Goal: Task Accomplishment & Management: Manage account settings

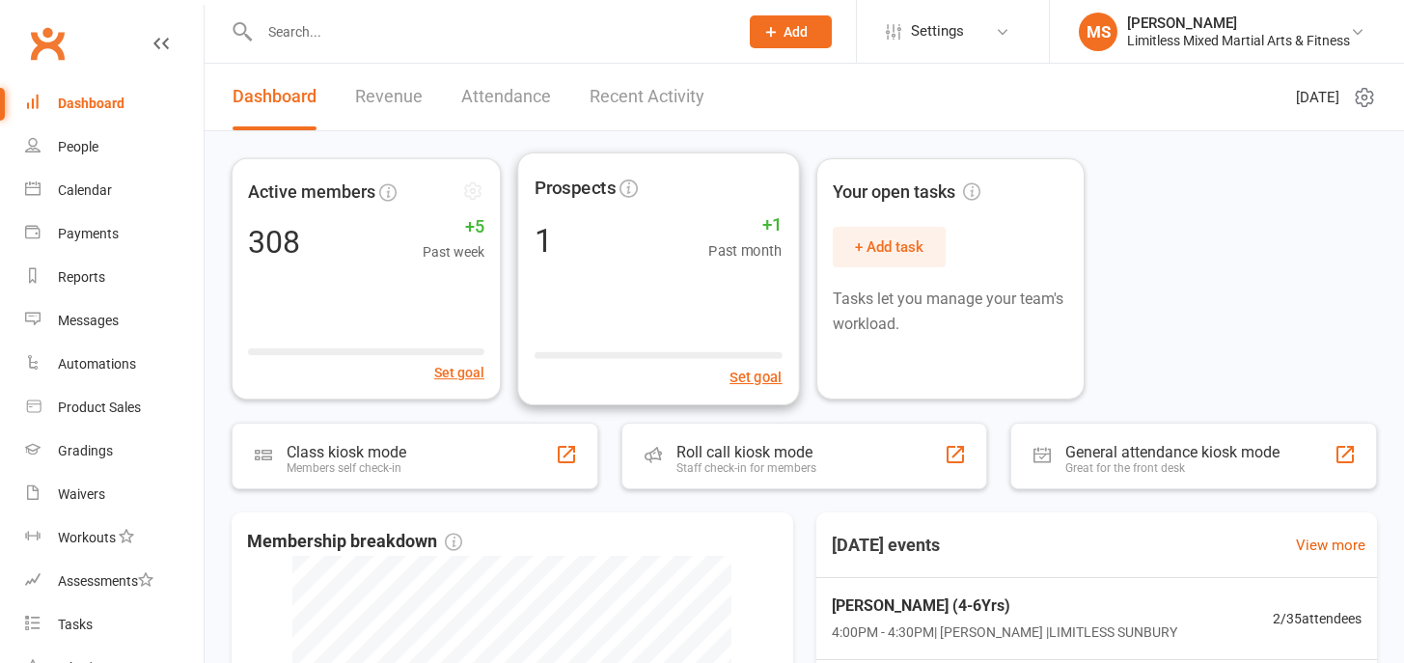
click at [381, 27] on input "text" at bounding box center [489, 31] width 471 height 27
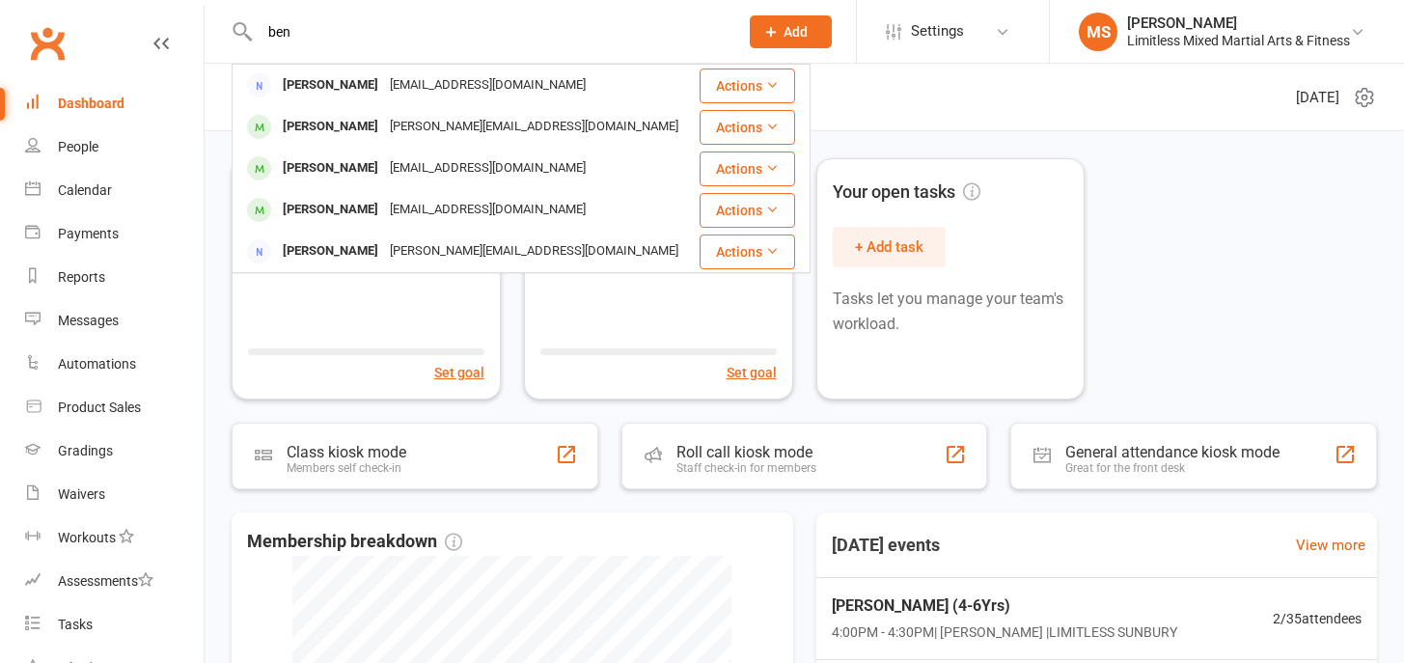
type input "ben"
click at [384, 127] on div "[PERSON_NAME][EMAIL_ADDRESS][DOMAIN_NAME]" at bounding box center [534, 127] width 300 height 28
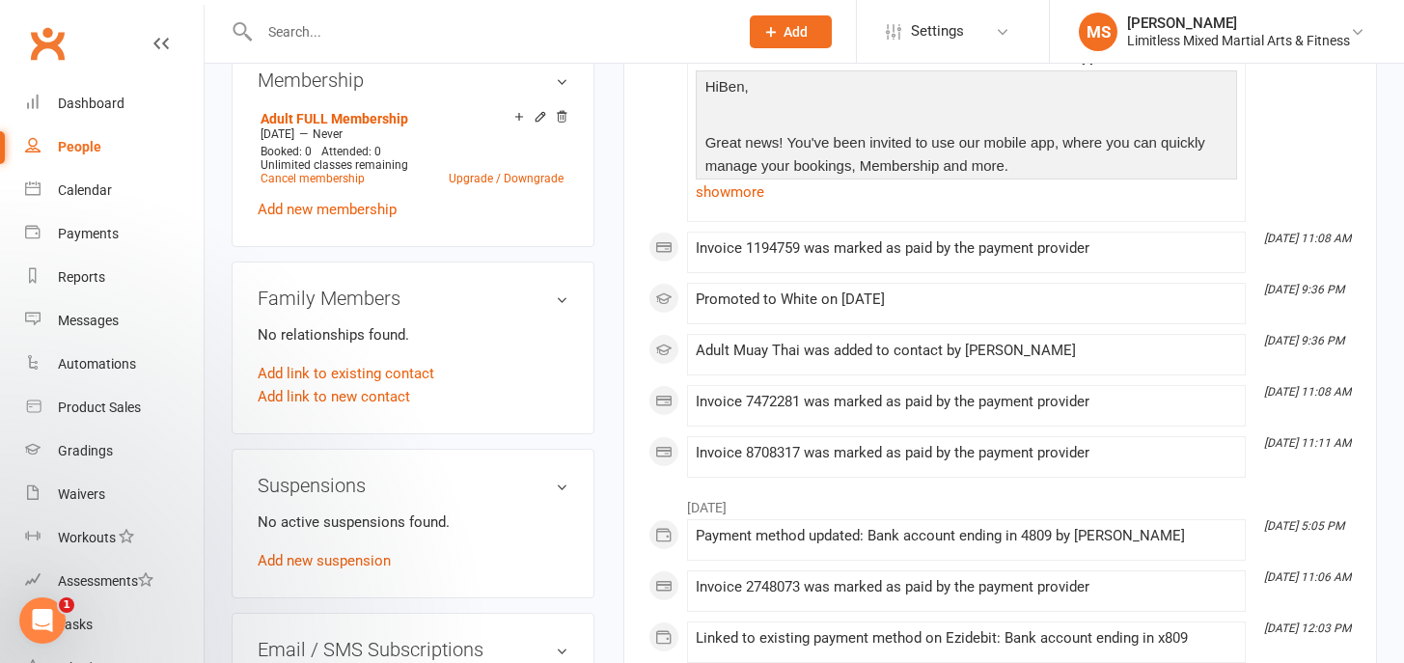
scroll to position [1010, 0]
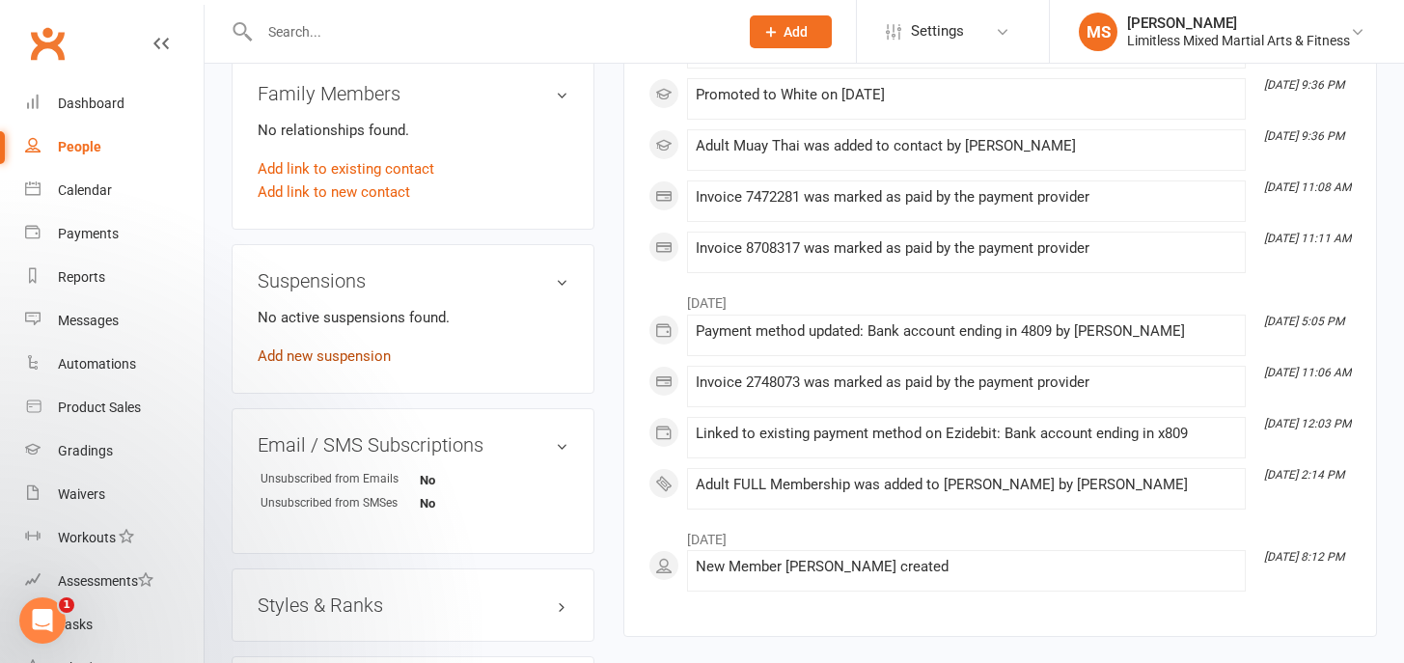
click at [336, 347] on link "Add new suspension" at bounding box center [324, 355] width 133 height 17
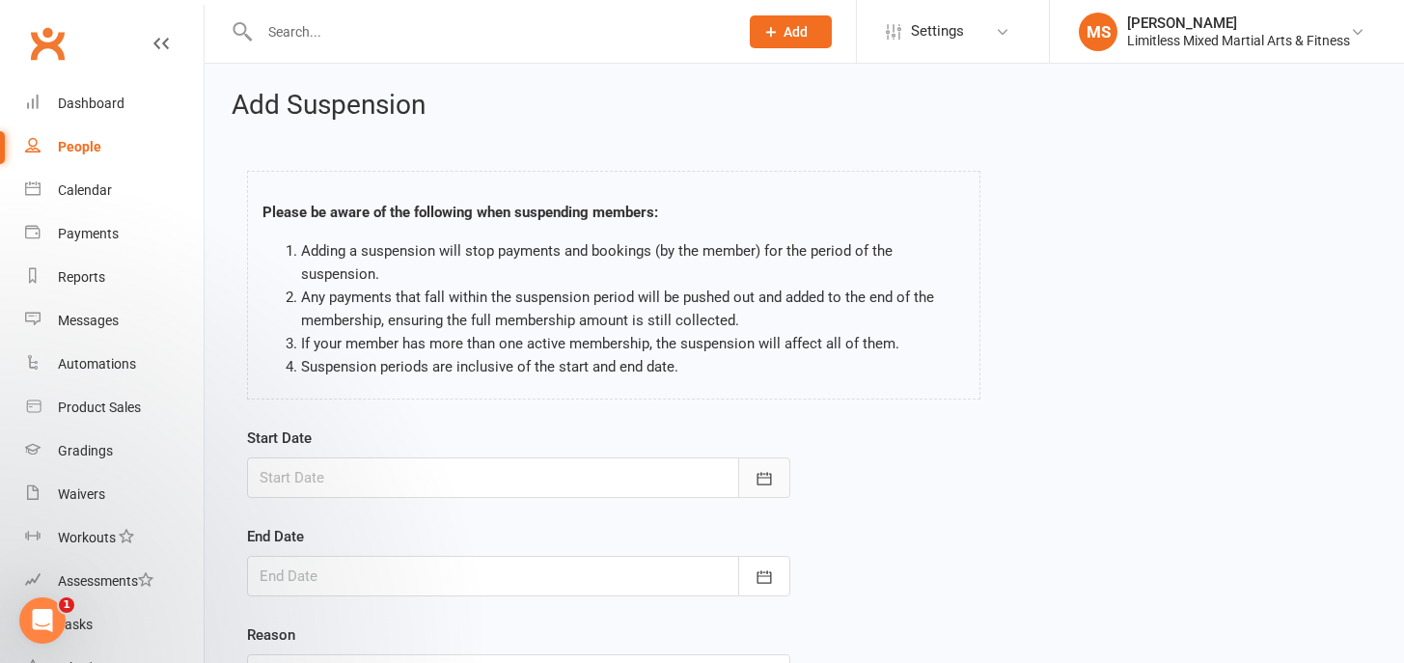
click at [761, 470] on icon "button" at bounding box center [763, 478] width 19 height 19
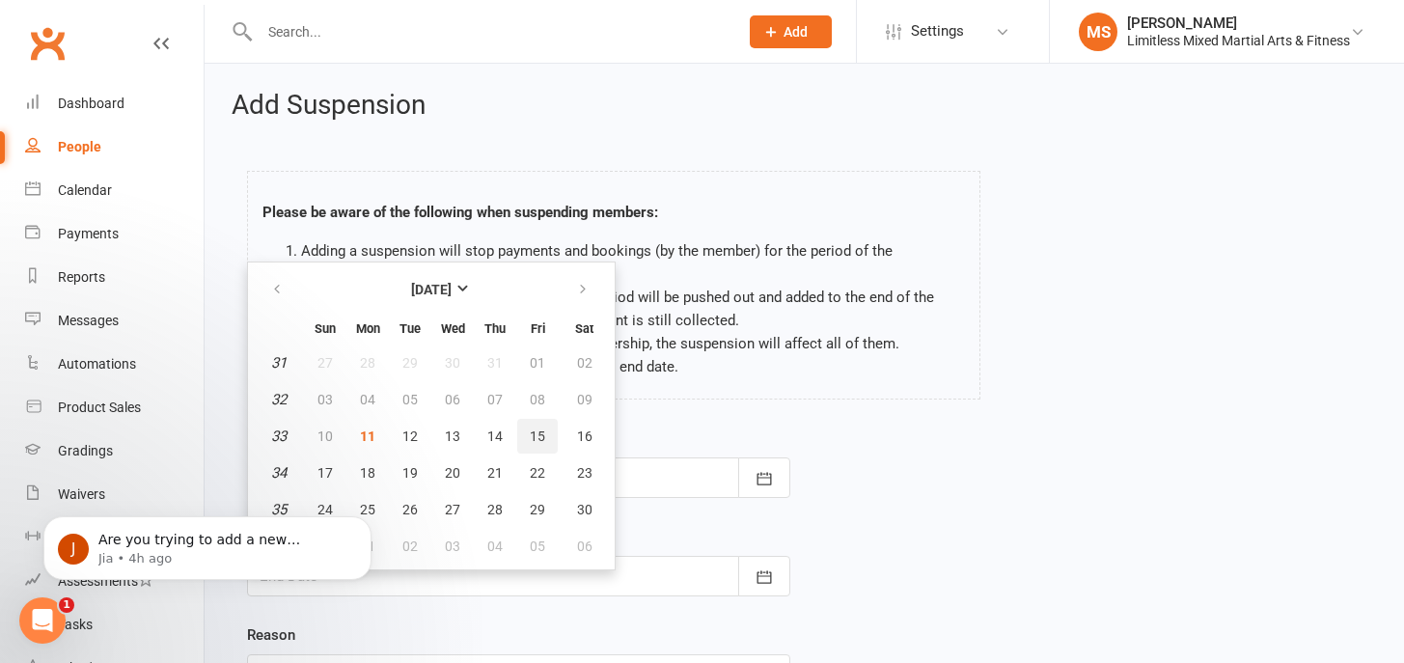
click at [535, 431] on span "15" at bounding box center [537, 435] width 15 height 15
type input "[DATE]"
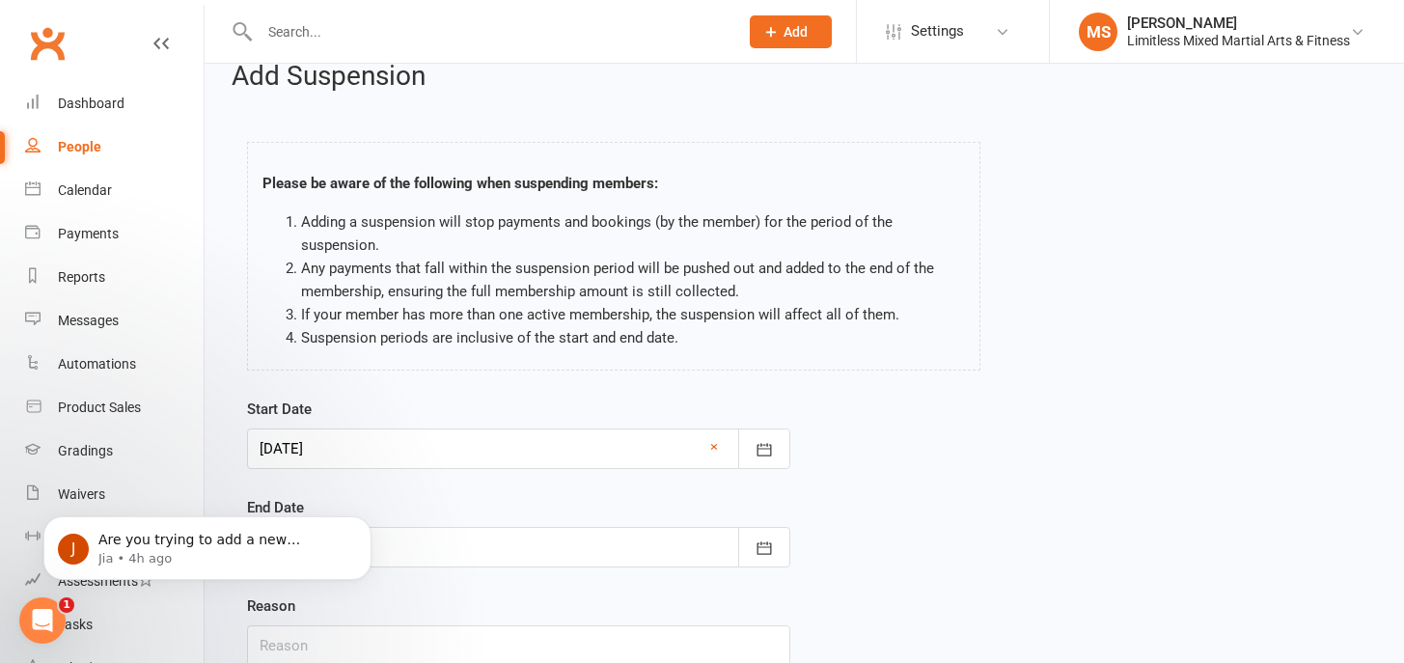
scroll to position [185, 0]
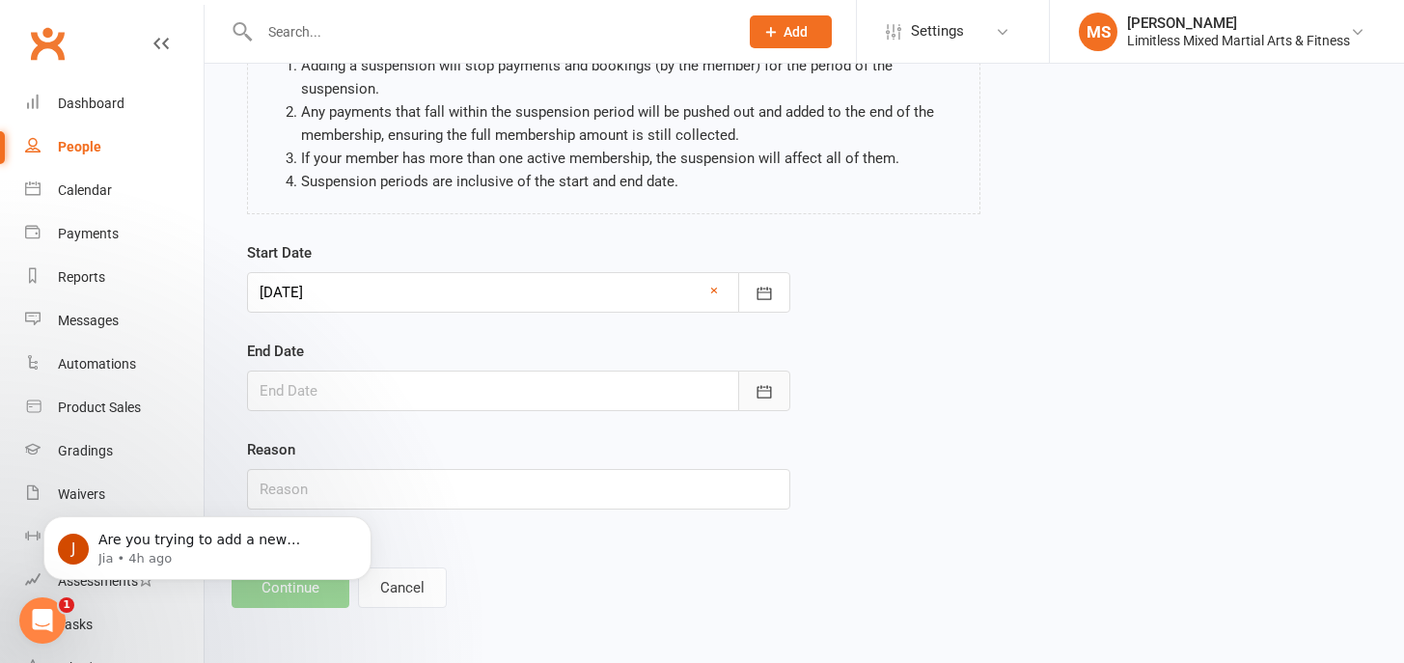
click at [769, 403] on button "button" at bounding box center [764, 390] width 52 height 41
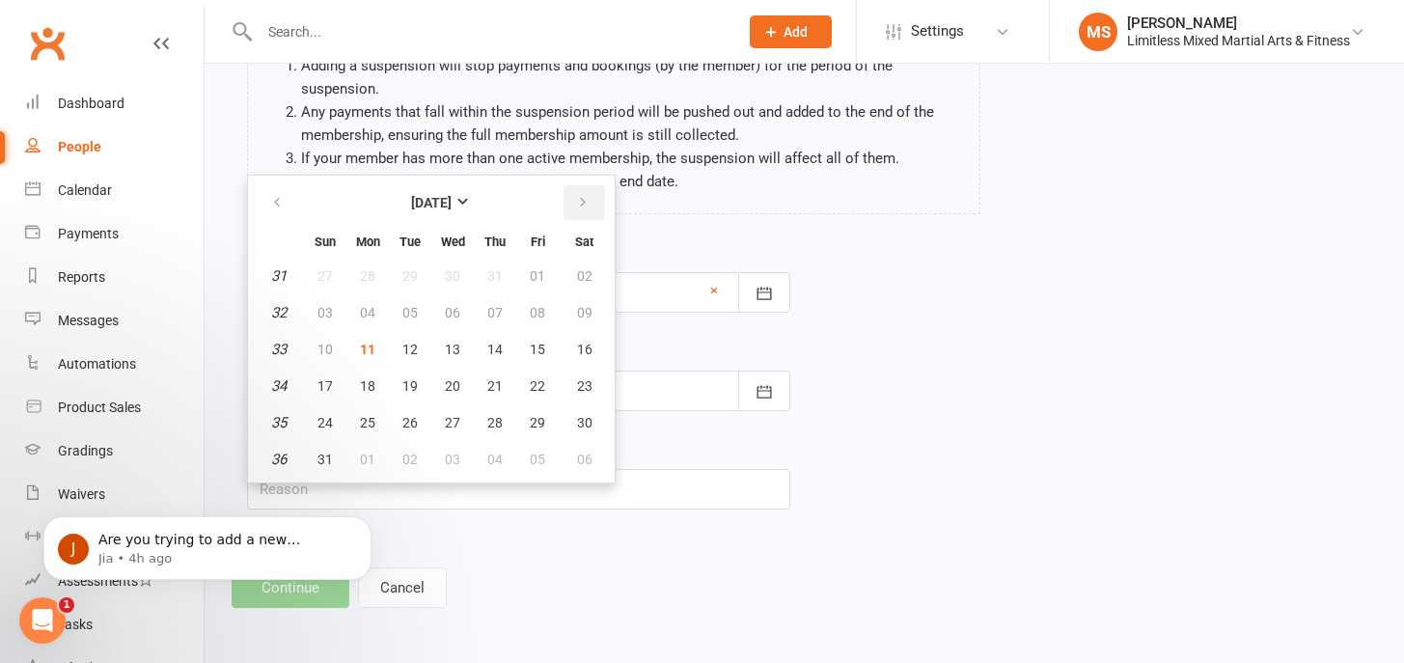
click at [578, 204] on icon "button" at bounding box center [583, 202] width 14 height 15
click at [490, 308] on span "11" at bounding box center [494, 312] width 15 height 15
type input "[DATE]"
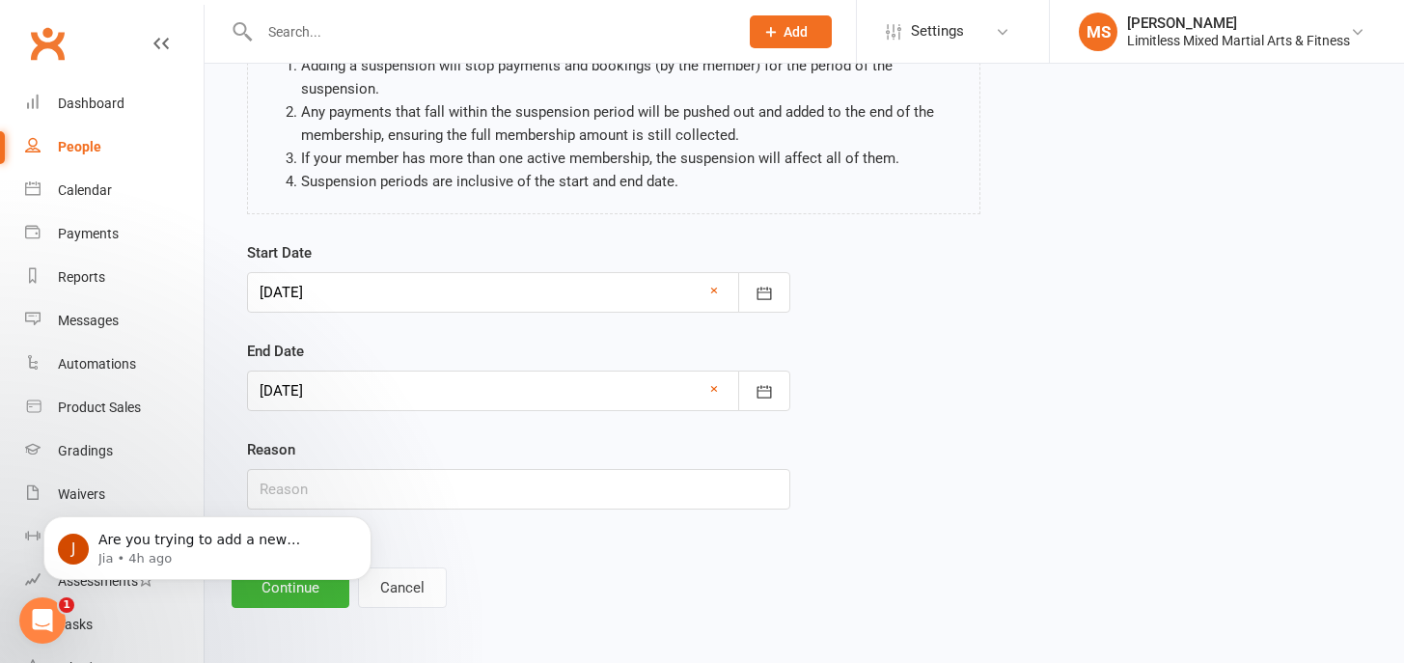
click at [503, 466] on div "Reason" at bounding box center [518, 473] width 543 height 71
click at [507, 480] on input "text" at bounding box center [518, 489] width 543 height 41
type input "Holiday"
click at [292, 592] on body "J Are you trying to add a new membership to his profile? That's the only way yo…" at bounding box center [207, 543] width 370 height 120
click at [290, 592] on body "J Are you trying to add a new membership to his profile? That's the only way yo…" at bounding box center [207, 543] width 370 height 120
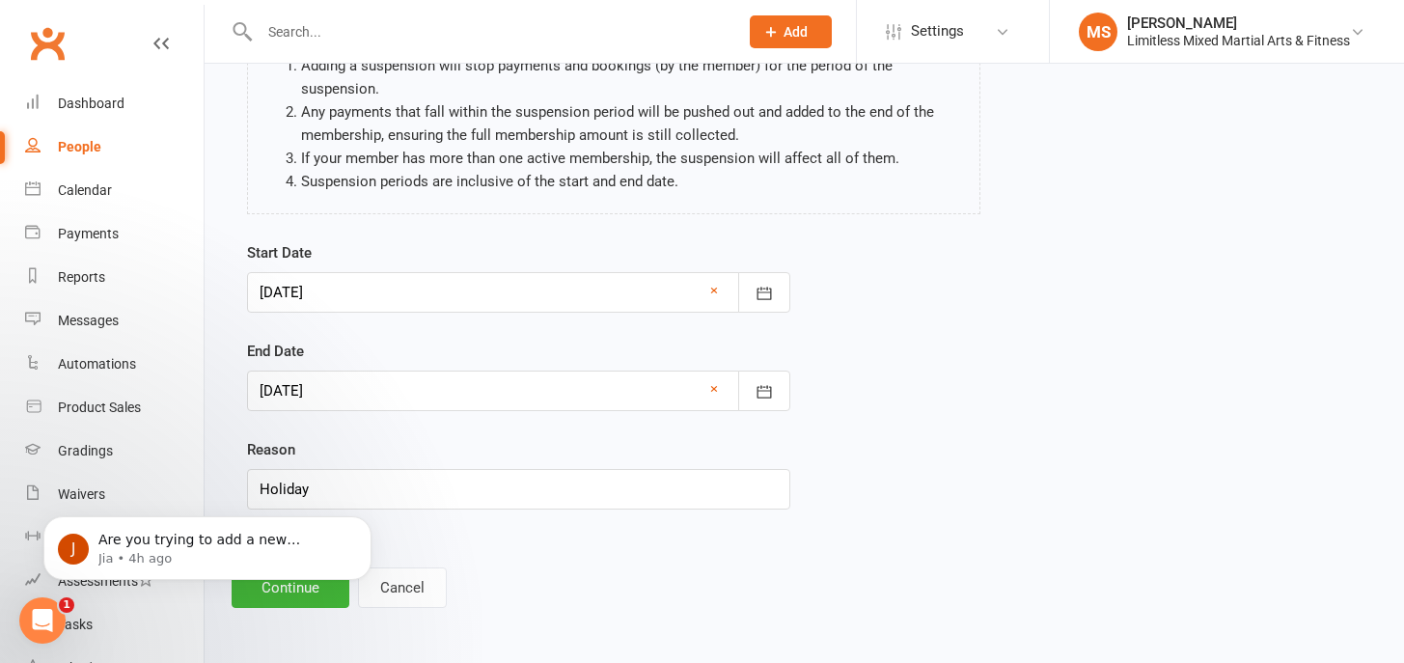
click at [307, 592] on body "J Are you trying to add a new membership to his profile? That's the only way yo…" at bounding box center [207, 543] width 370 height 120
click at [290, 596] on body "J Are you trying to add a new membership to his profile? That's the only way yo…" at bounding box center [207, 543] width 370 height 120
click at [289, 593] on body "J Are you trying to add a new membership to his profile? That's the only way yo…" at bounding box center [207, 543] width 370 height 120
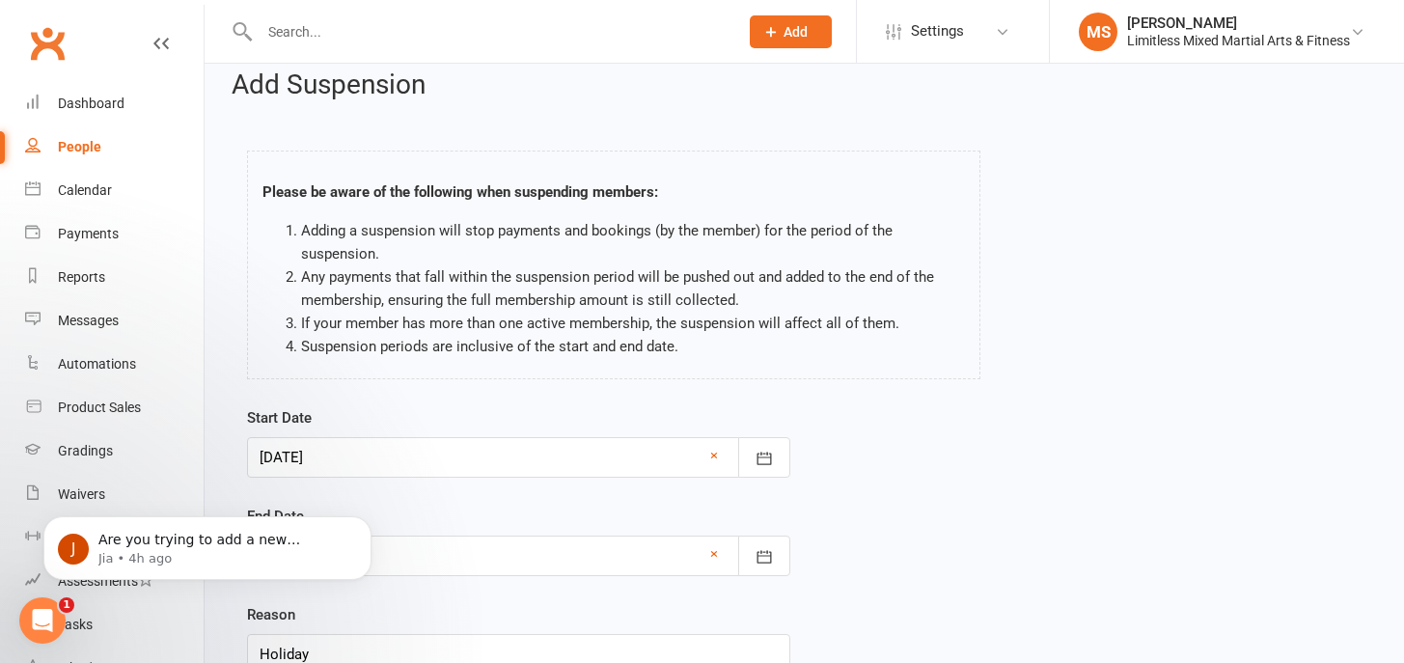
scroll to position [0, 0]
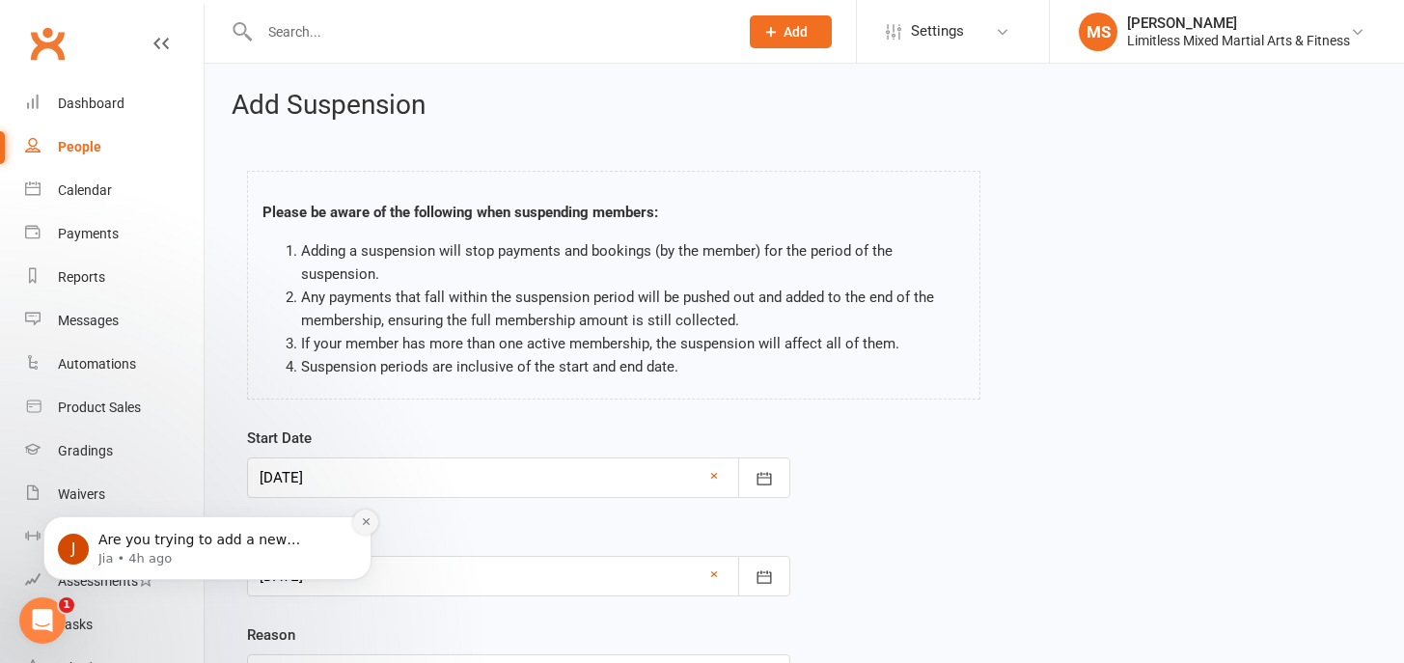
click at [365, 523] on icon "Dismiss notification" at bounding box center [366, 521] width 11 height 11
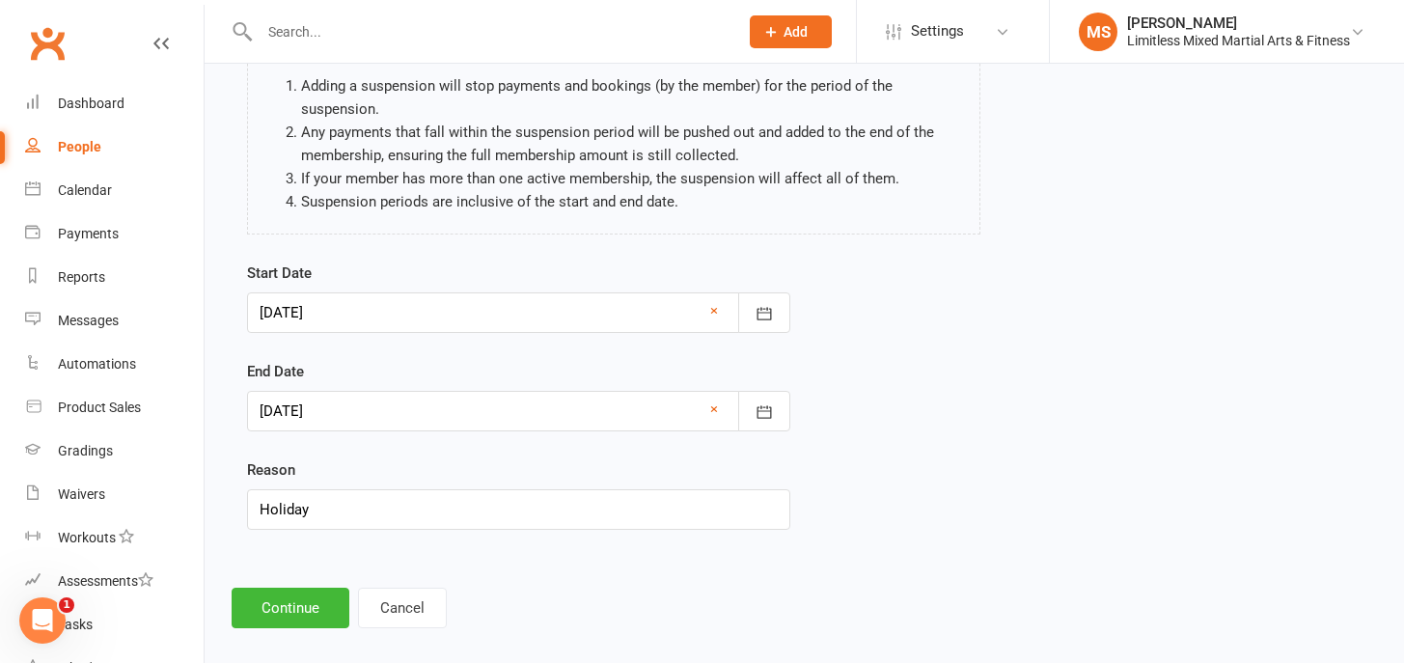
scroll to position [185, 0]
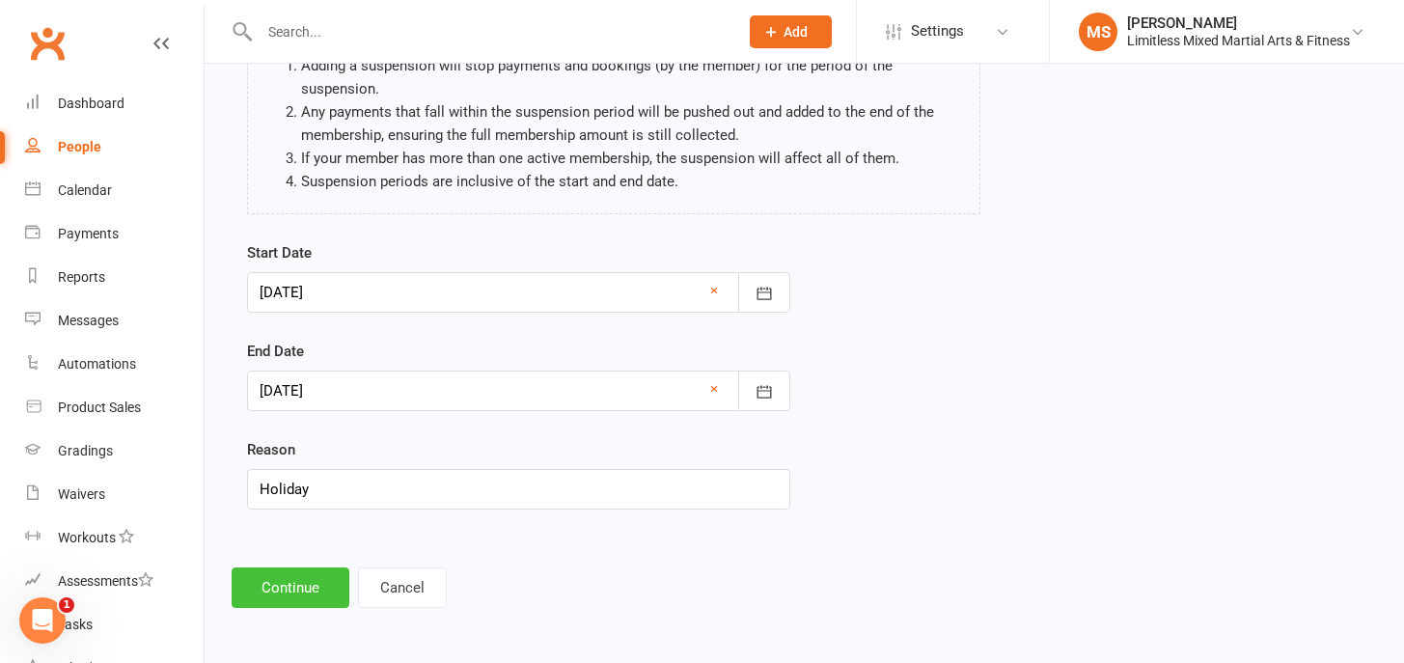
click at [313, 587] on button "Continue" at bounding box center [291, 587] width 118 height 41
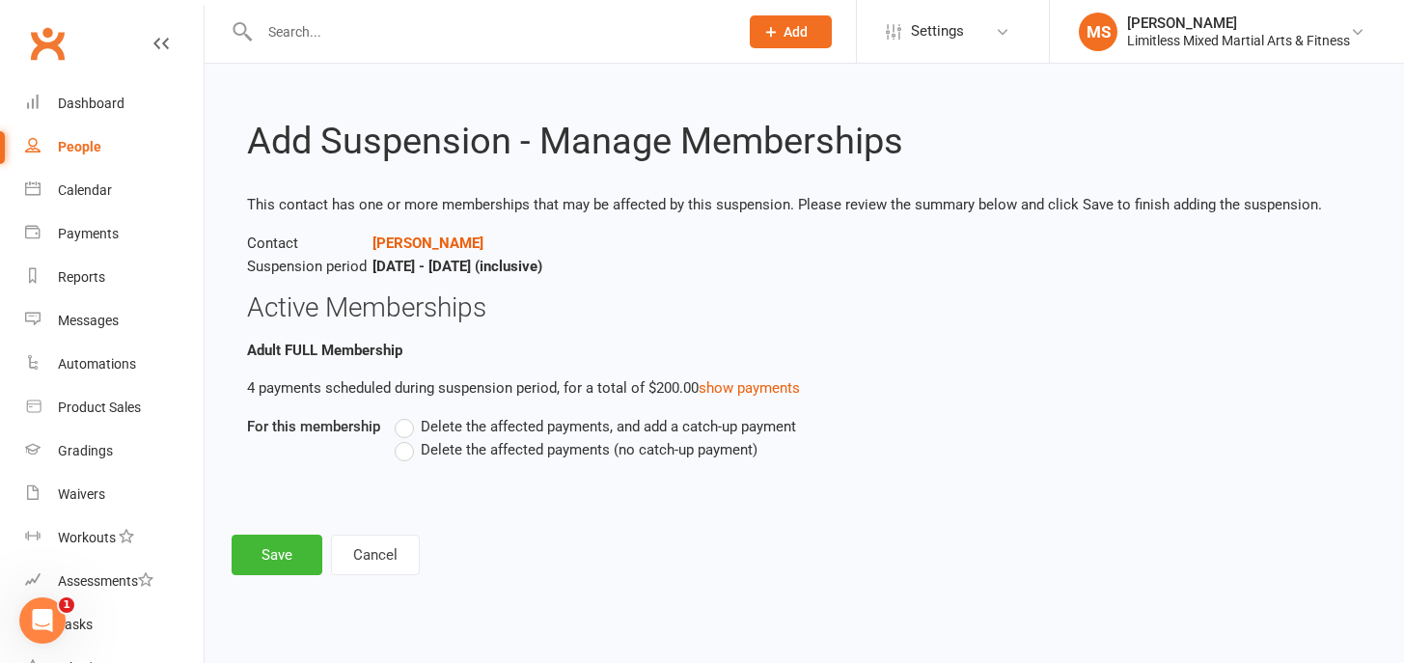
scroll to position [0, 0]
click at [406, 456] on label "Delete the affected payments (no catch-up payment)" at bounding box center [576, 449] width 363 height 23
click at [406, 438] on input "Delete the affected payments (no catch-up payment)" at bounding box center [401, 438] width 13 height 0
click at [288, 551] on button "Save" at bounding box center [277, 555] width 91 height 41
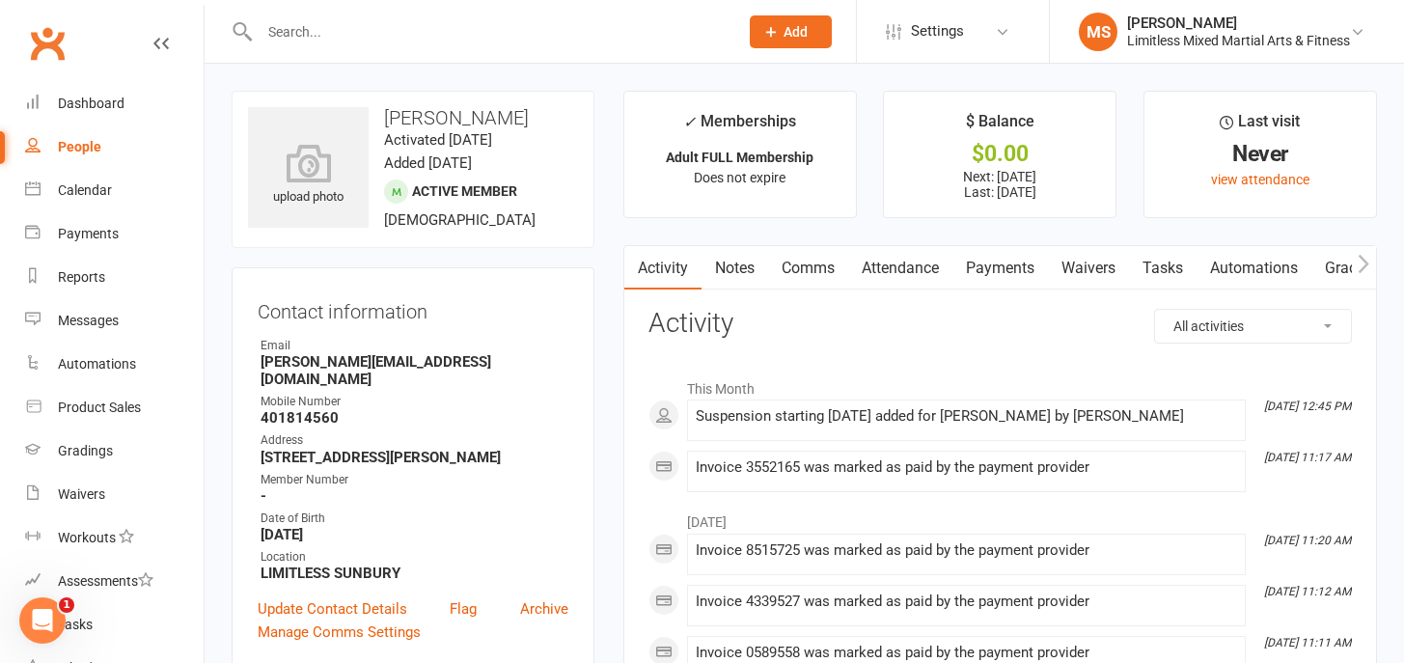
click at [319, 41] on input "text" at bounding box center [489, 31] width 471 height 27
click at [319, 30] on input "[PERSON_NAME]" at bounding box center [489, 31] width 471 height 27
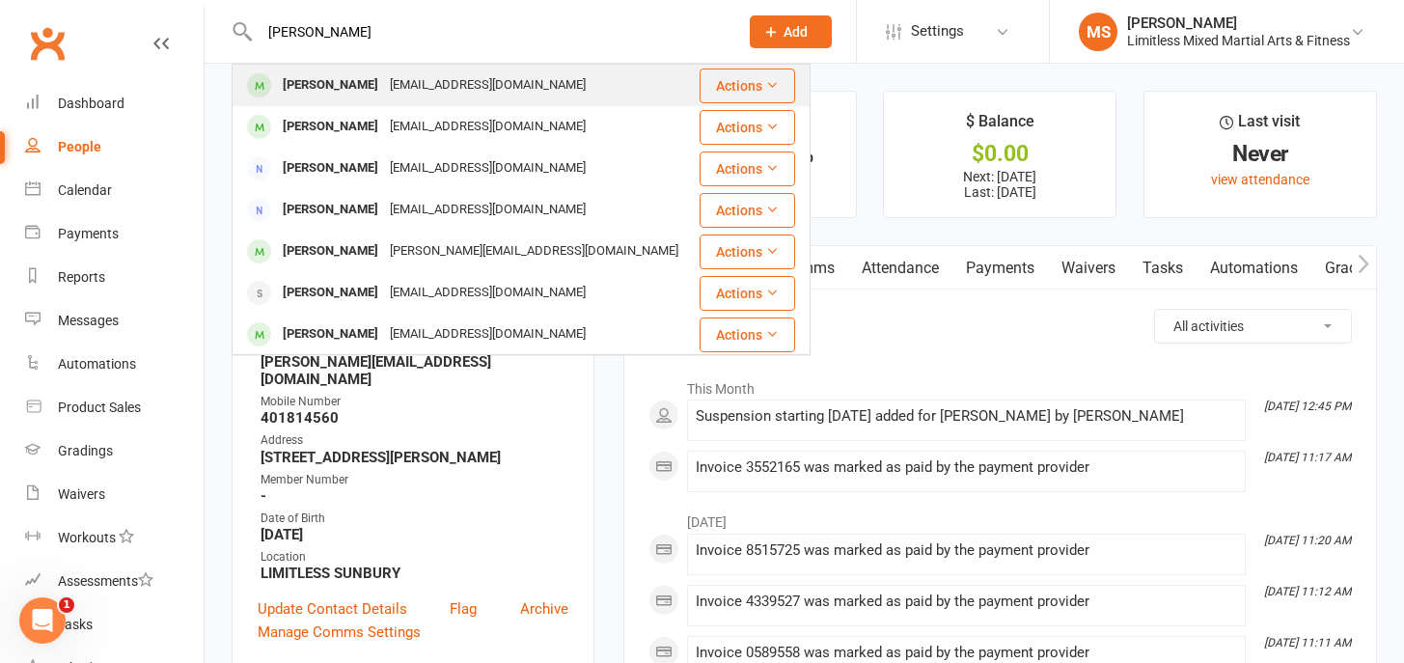
type input "[PERSON_NAME]"
click at [352, 86] on div "[PERSON_NAME]" at bounding box center [330, 85] width 107 height 28
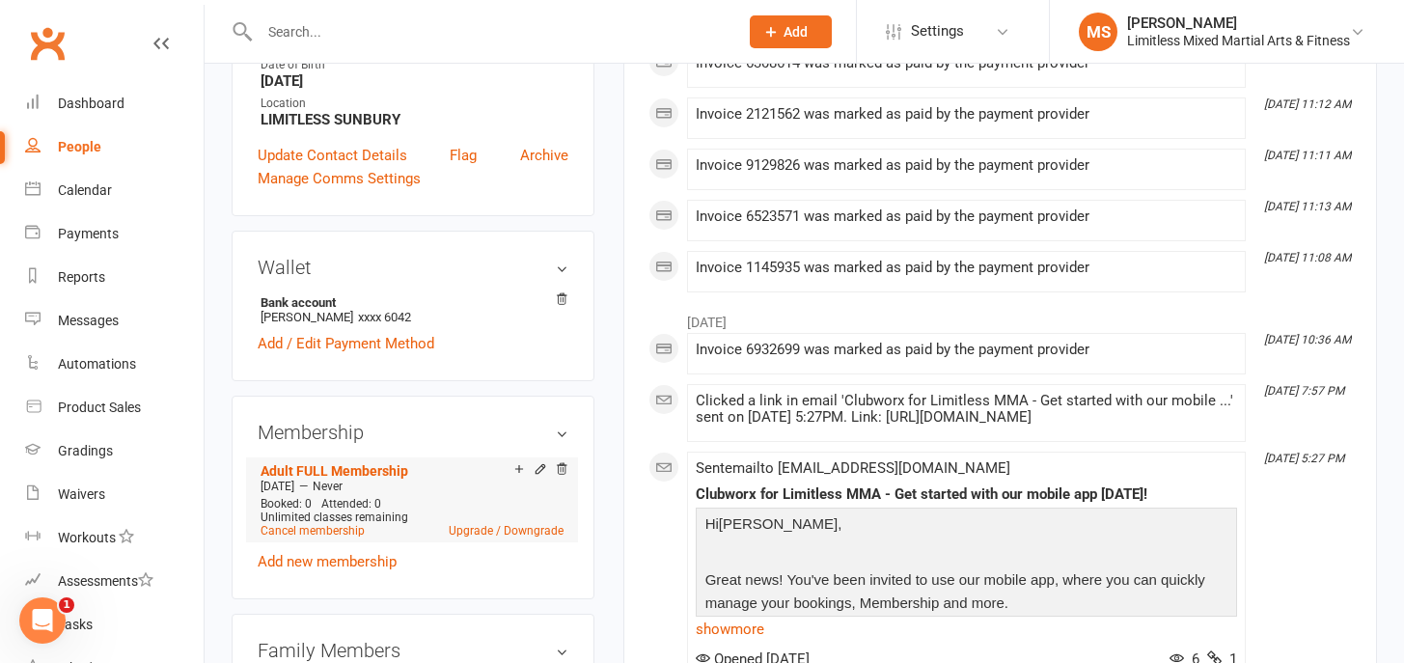
scroll to position [440, 0]
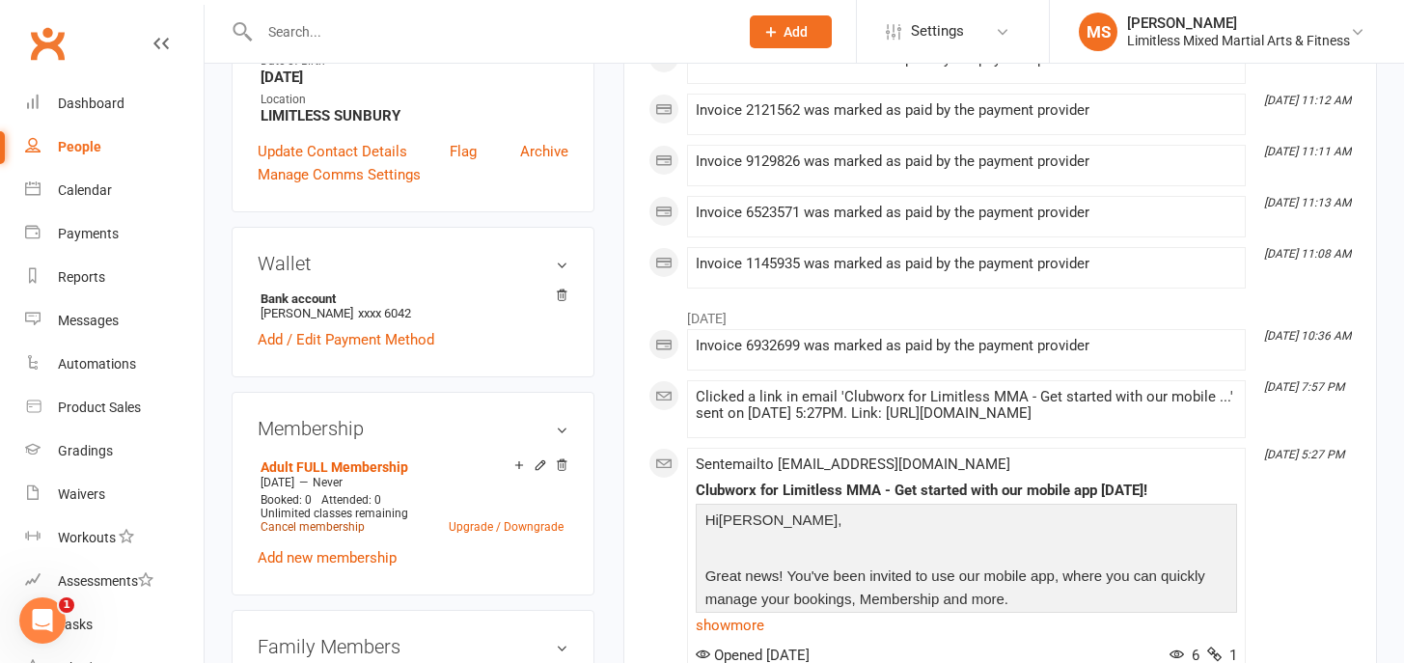
click at [327, 525] on link "Cancel membership" at bounding box center [312, 527] width 104 height 14
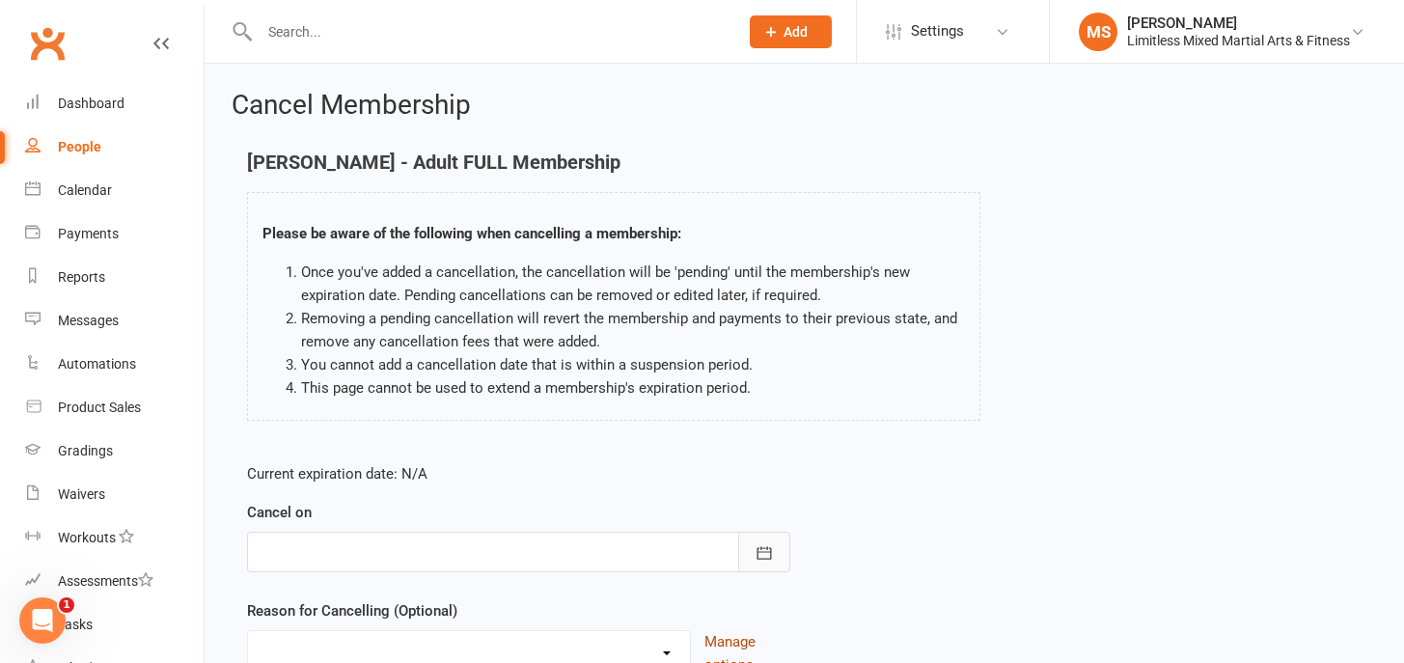
click at [768, 552] on icon "button" at bounding box center [763, 552] width 19 height 19
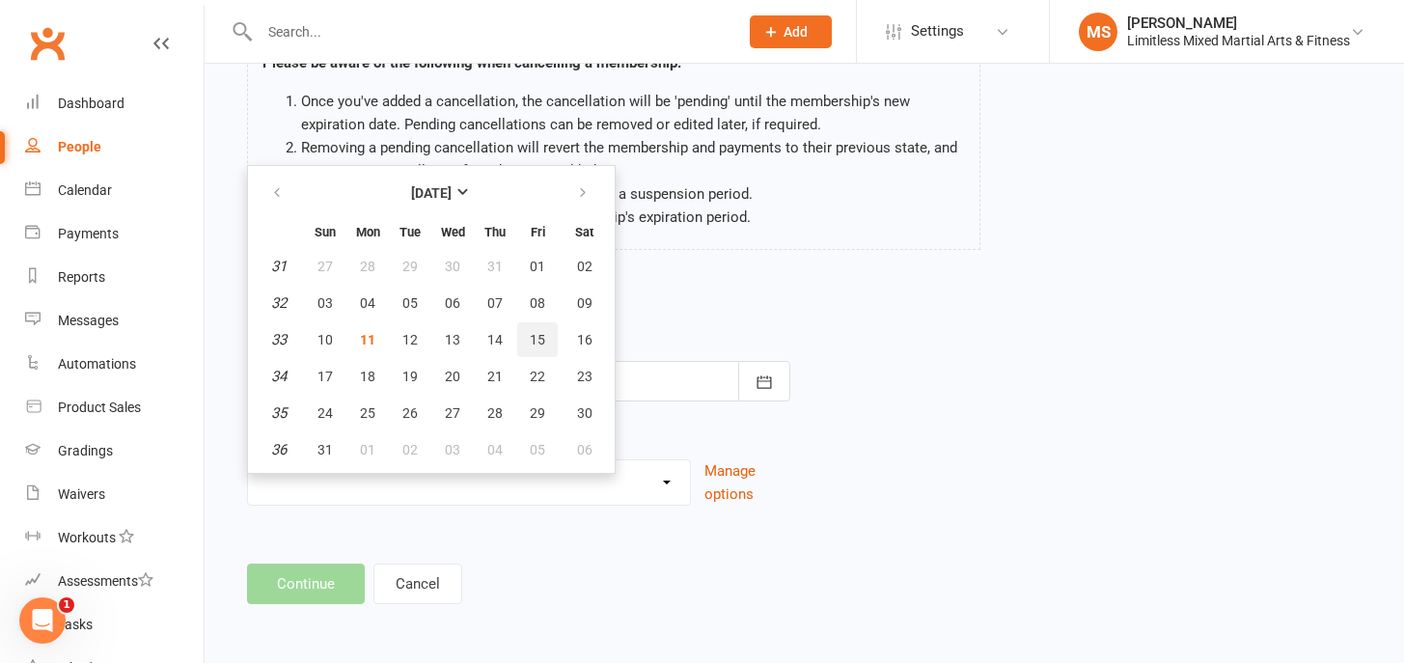
click at [539, 332] on span "15" at bounding box center [537, 339] width 15 height 15
type input "[DATE]"
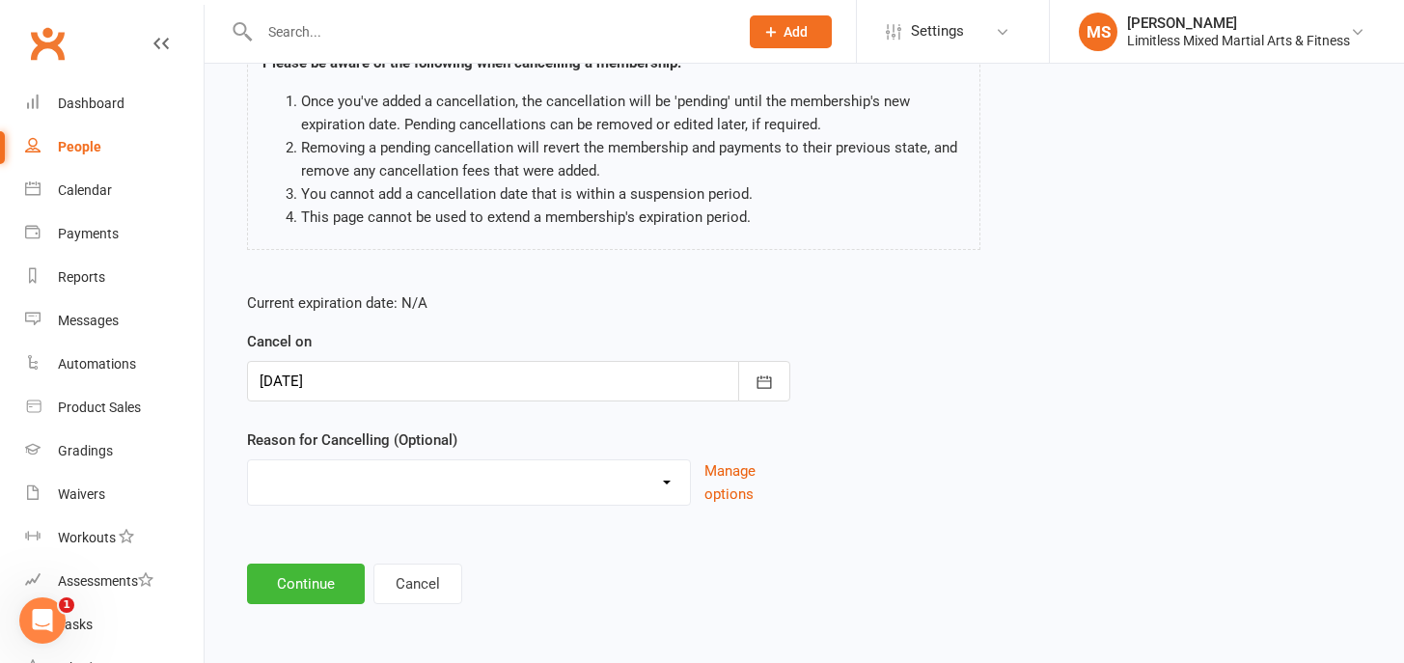
click at [673, 475] on select "Holiday Injury Lost Motivation Moved away from area Other Activites Unable to m…" at bounding box center [469, 479] width 442 height 39
select select "2"
click at [323, 576] on button "Continue" at bounding box center [306, 583] width 118 height 41
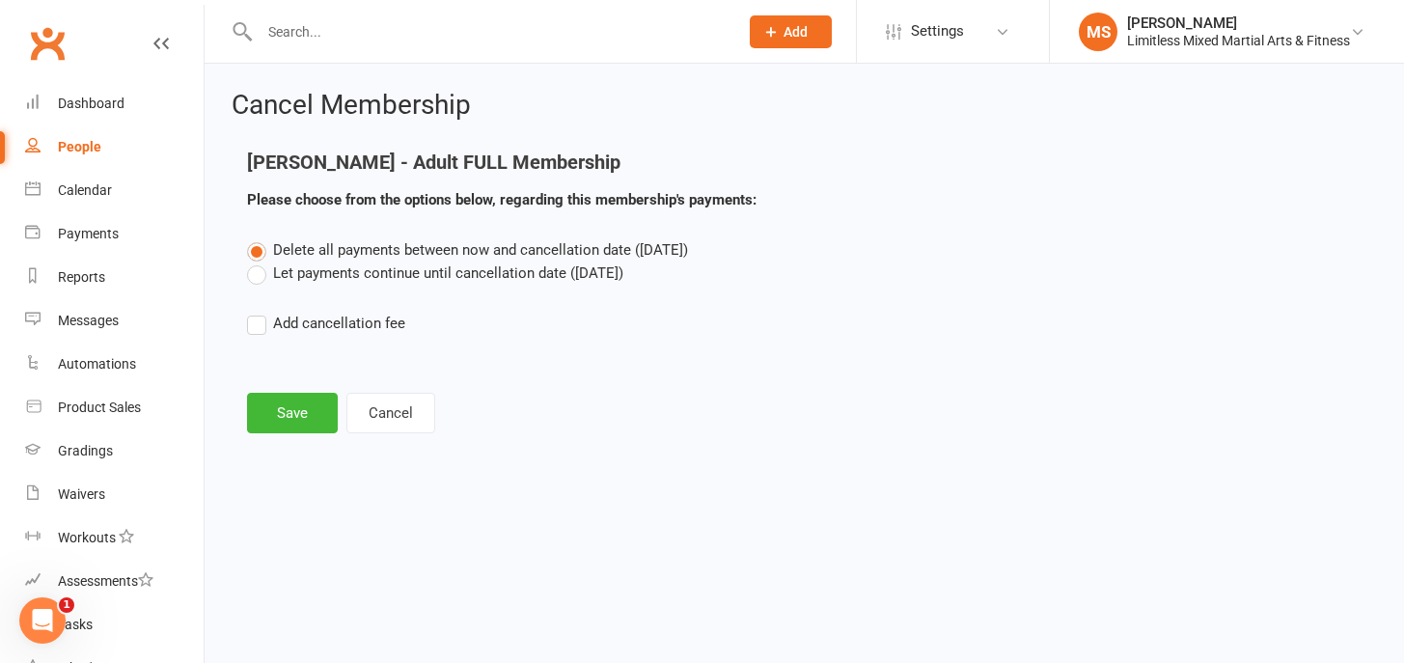
click at [281, 274] on label "Let payments continue until cancellation date ([DATE])" at bounding box center [435, 272] width 376 height 23
click at [260, 261] on input "Let payments continue until cancellation date ([DATE])" at bounding box center [253, 261] width 13 height 0
click at [294, 410] on button "Save" at bounding box center [292, 413] width 91 height 41
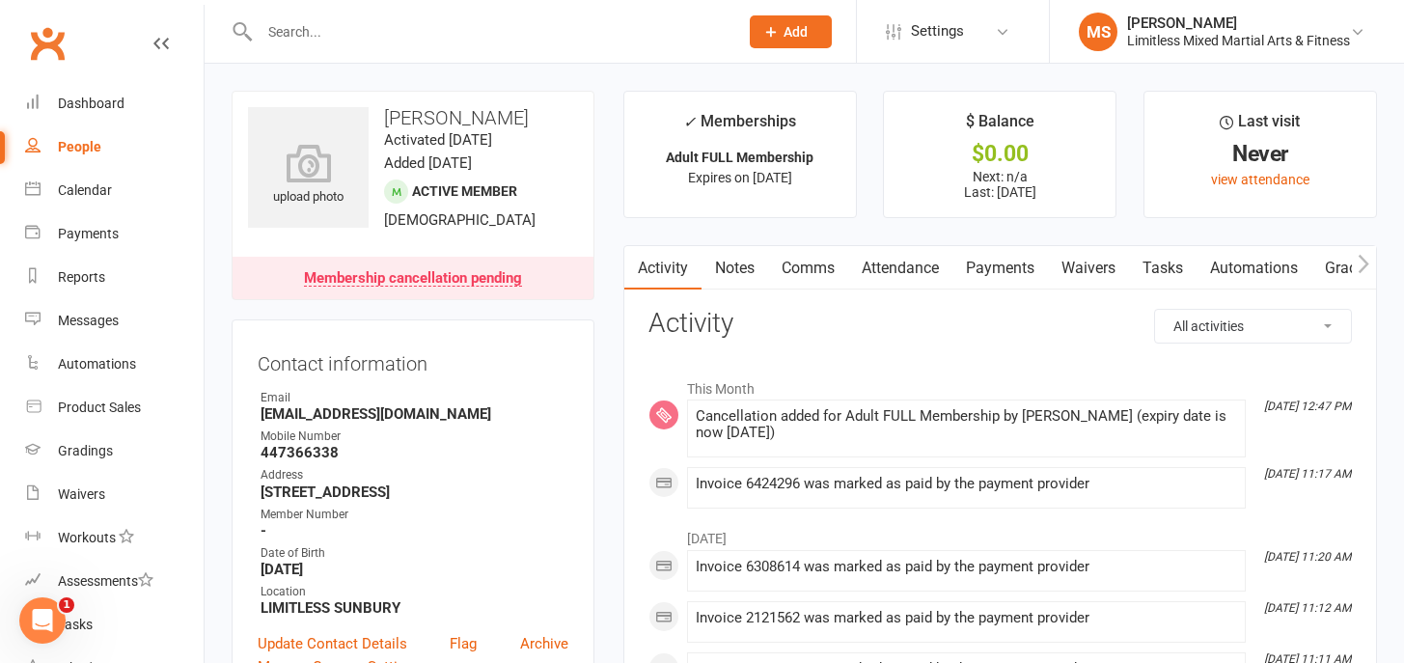
click at [68, 145] on div "People" at bounding box center [79, 146] width 43 height 15
select select "100"
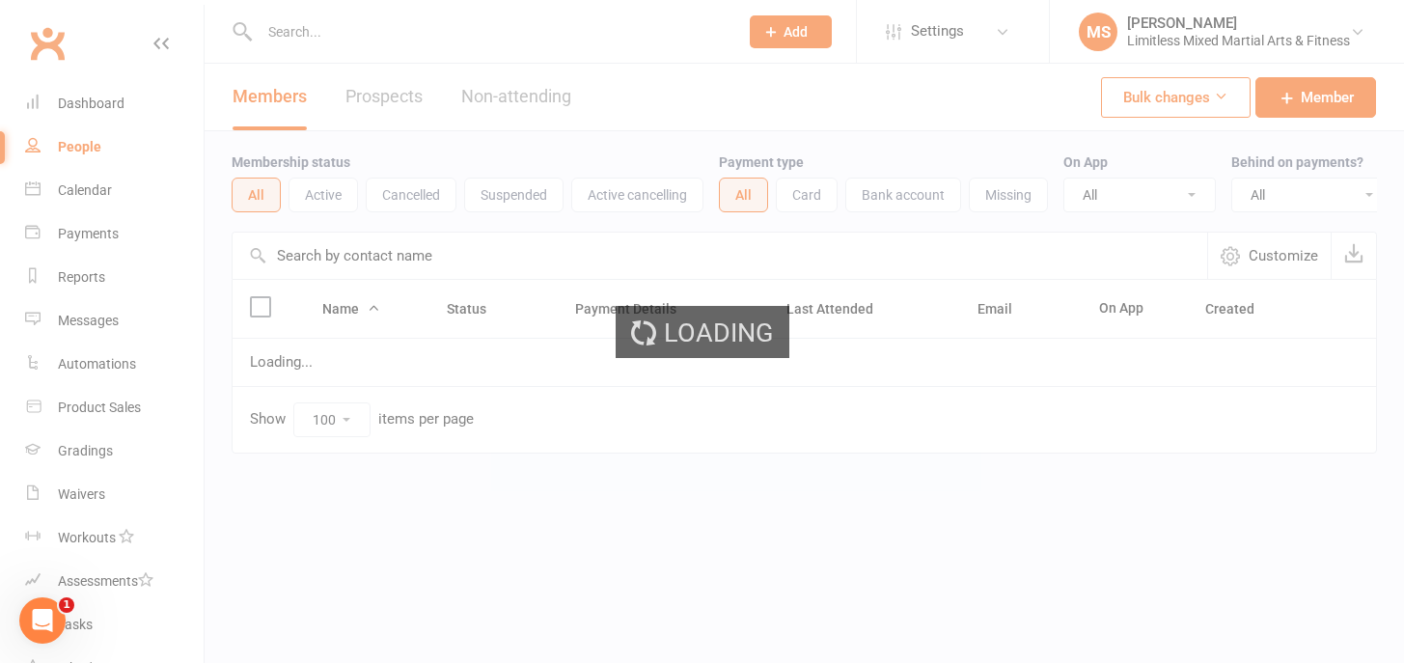
click at [59, 616] on div "Open Intercom Messenger" at bounding box center [43, 621] width 64 height 64
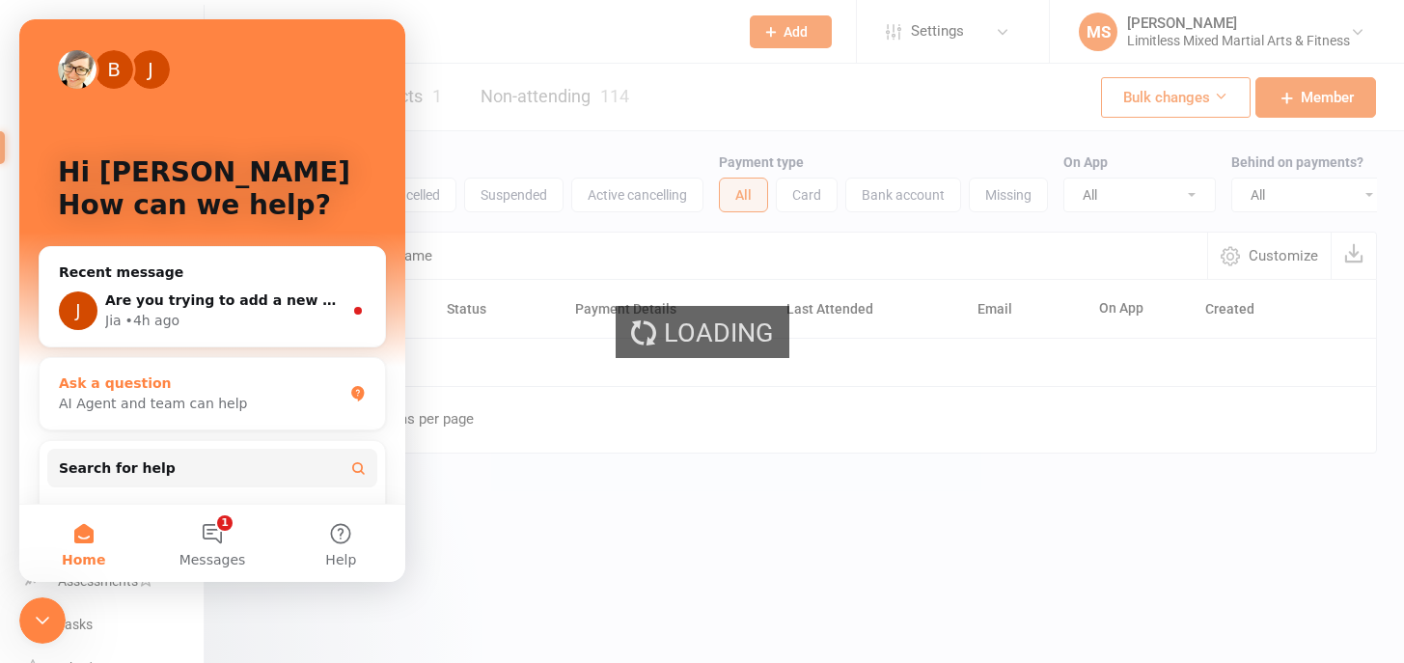
click at [217, 529] on button "1 Messages" at bounding box center [212, 543] width 128 height 77
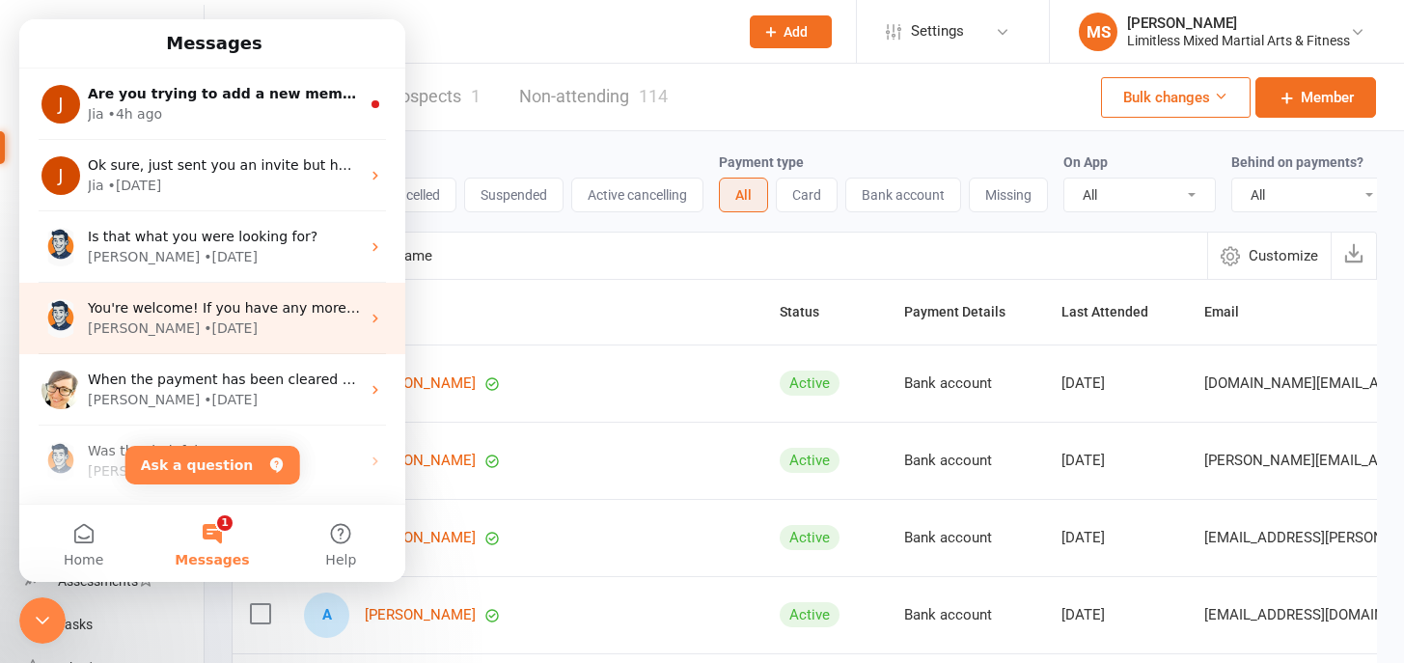
click at [260, 299] on div "You're welcome! If you have any more questions or need further assistance, feel…" at bounding box center [224, 308] width 272 height 20
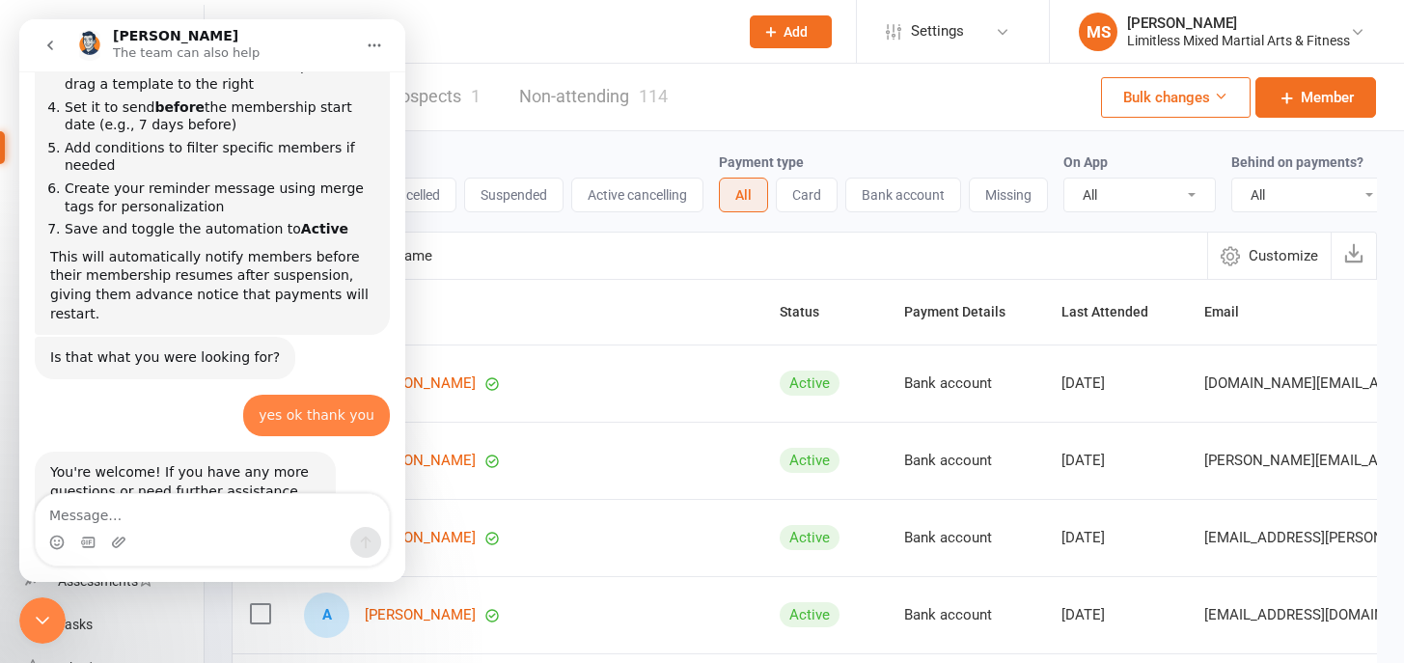
scroll to position [457, 0]
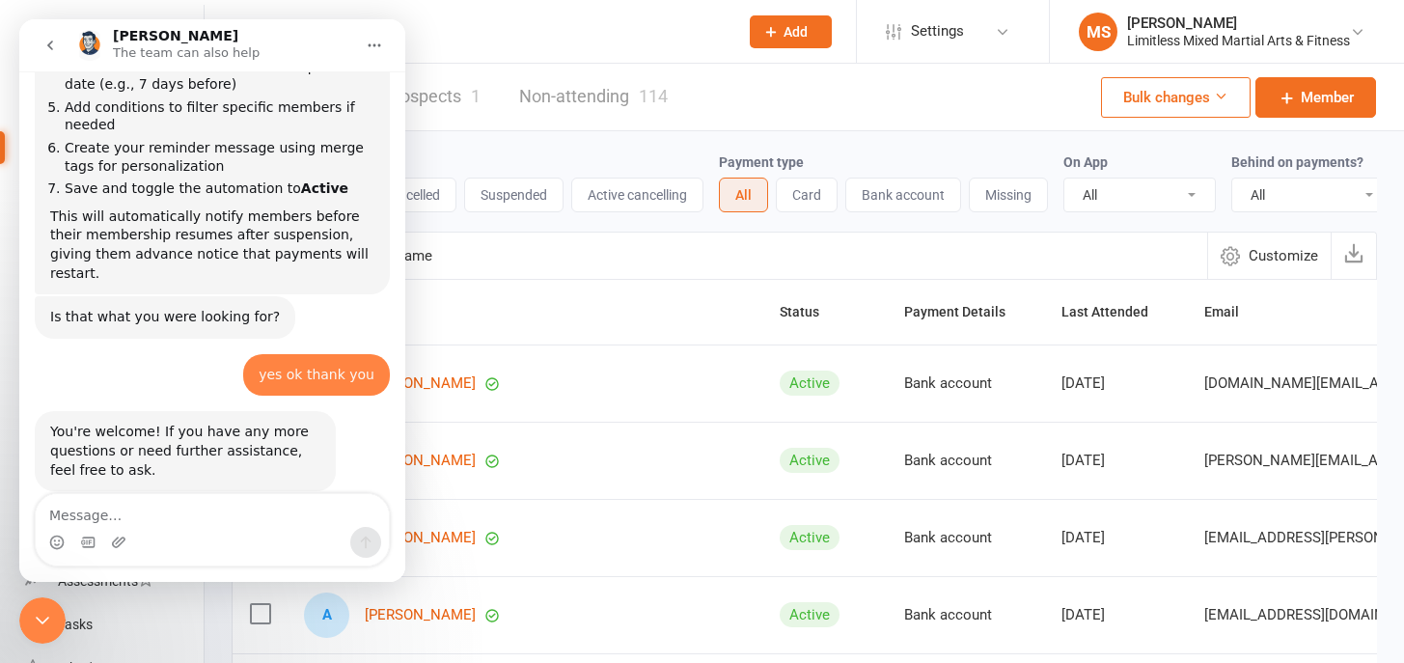
click at [44, 47] on icon "go back" at bounding box center [49, 45] width 15 height 15
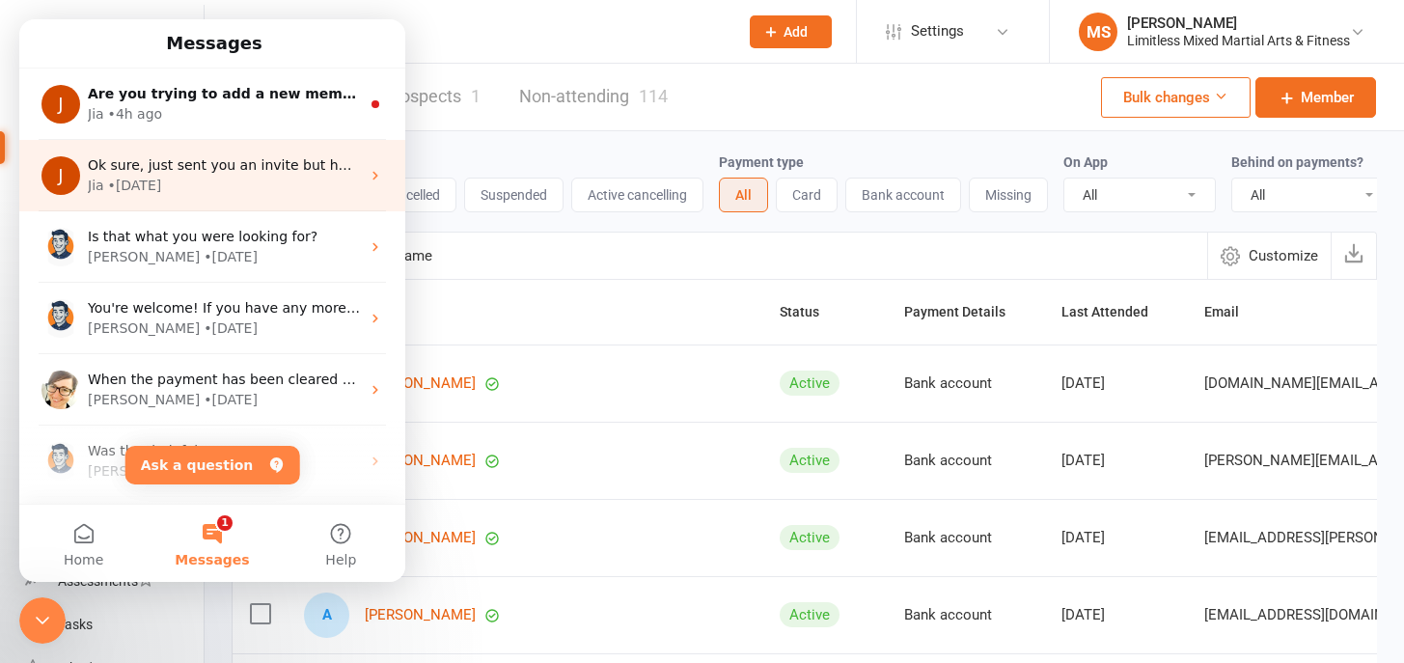
scroll to position [0, 0]
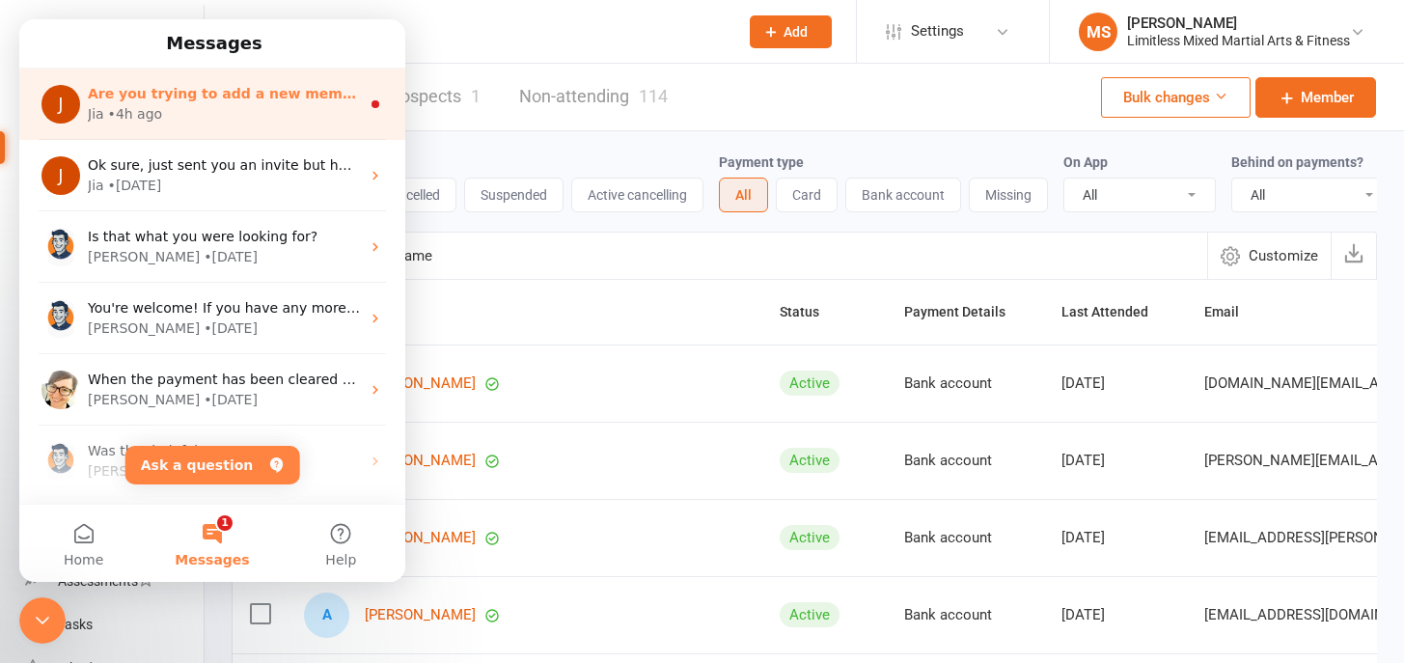
click at [211, 98] on span "Are you trying to add a new membership to his profile? That's the only way you …" at bounding box center [498, 93] width 820 height 15
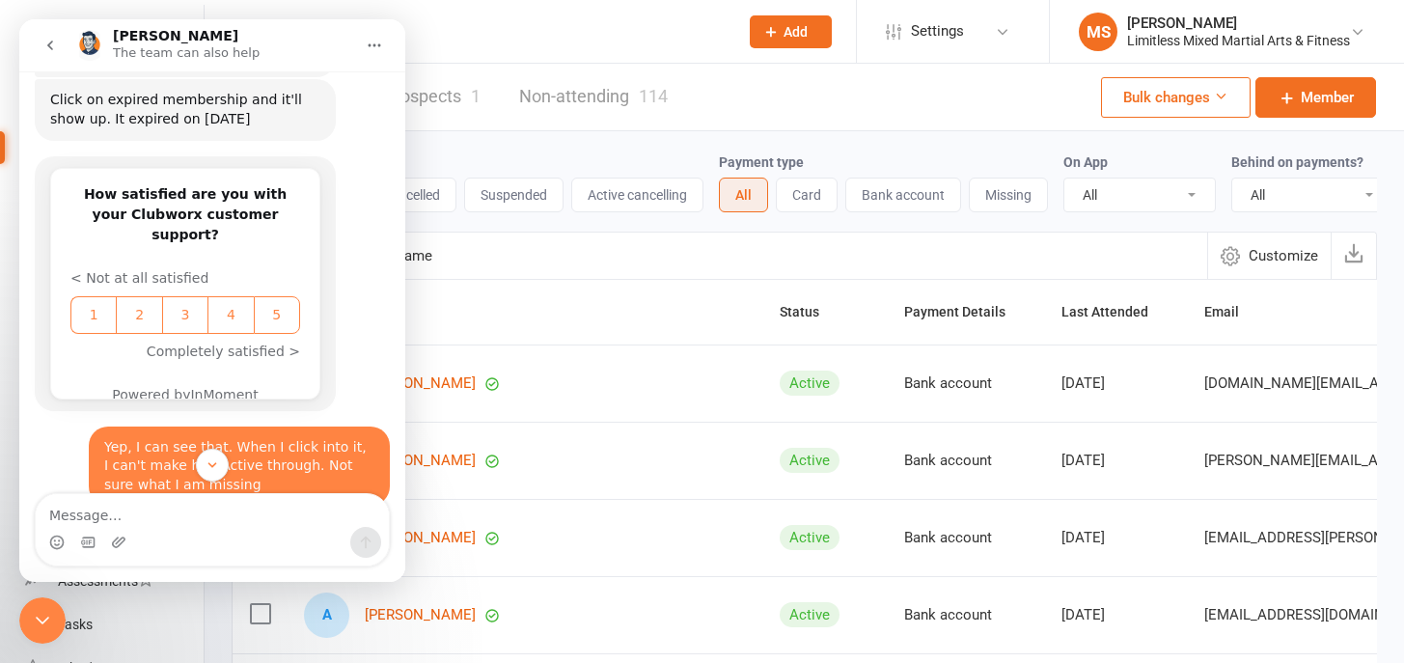
scroll to position [1332, 0]
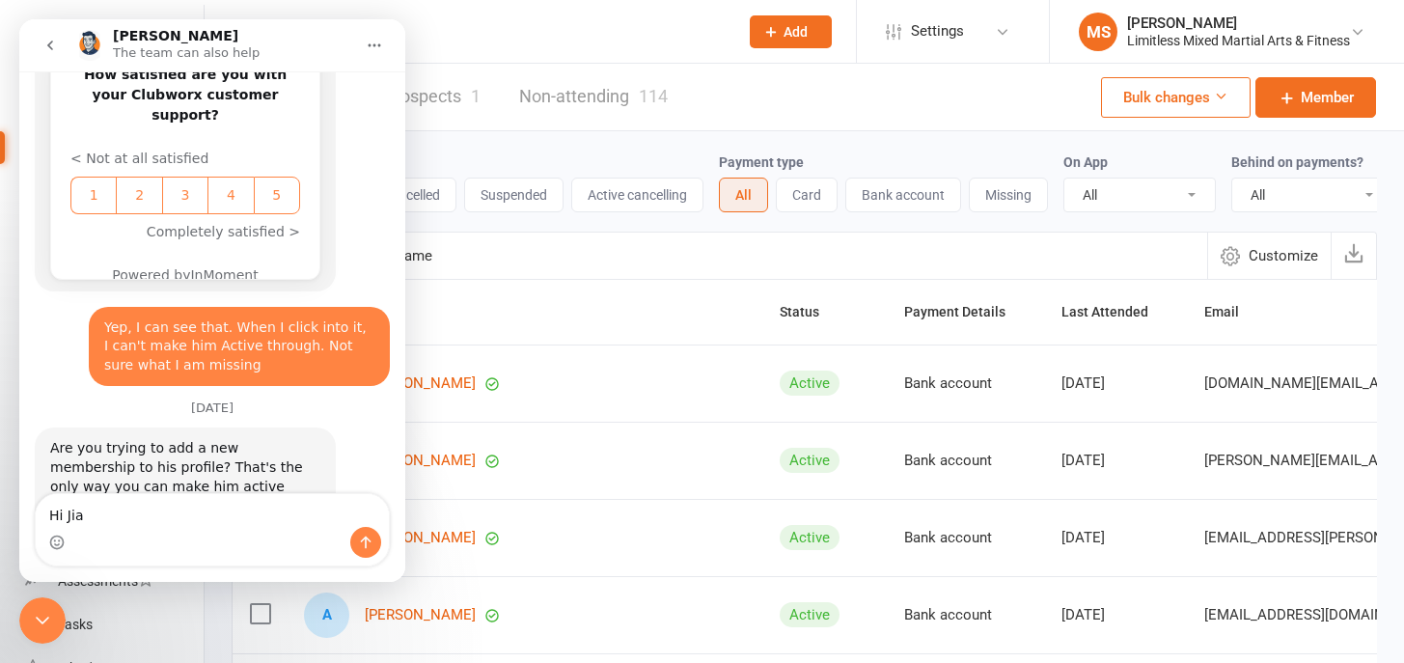
type textarea "Hi Jia,"
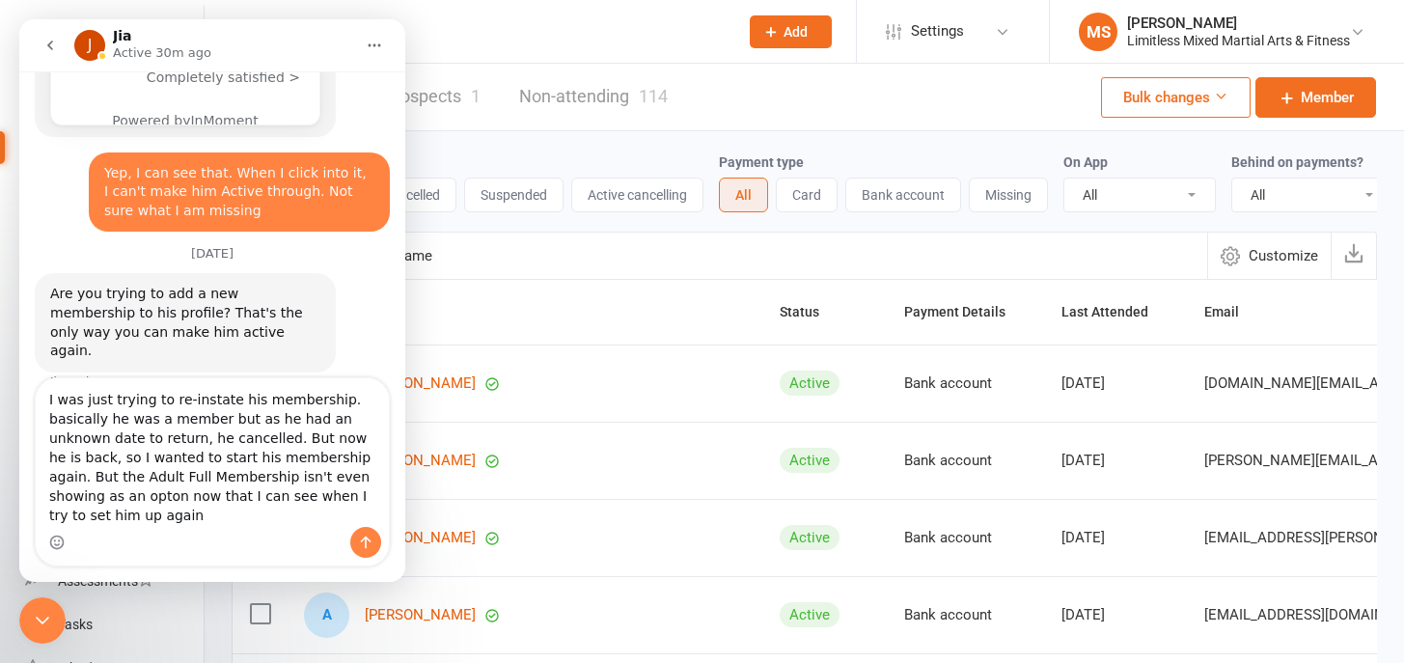
scroll to position [1506, 0]
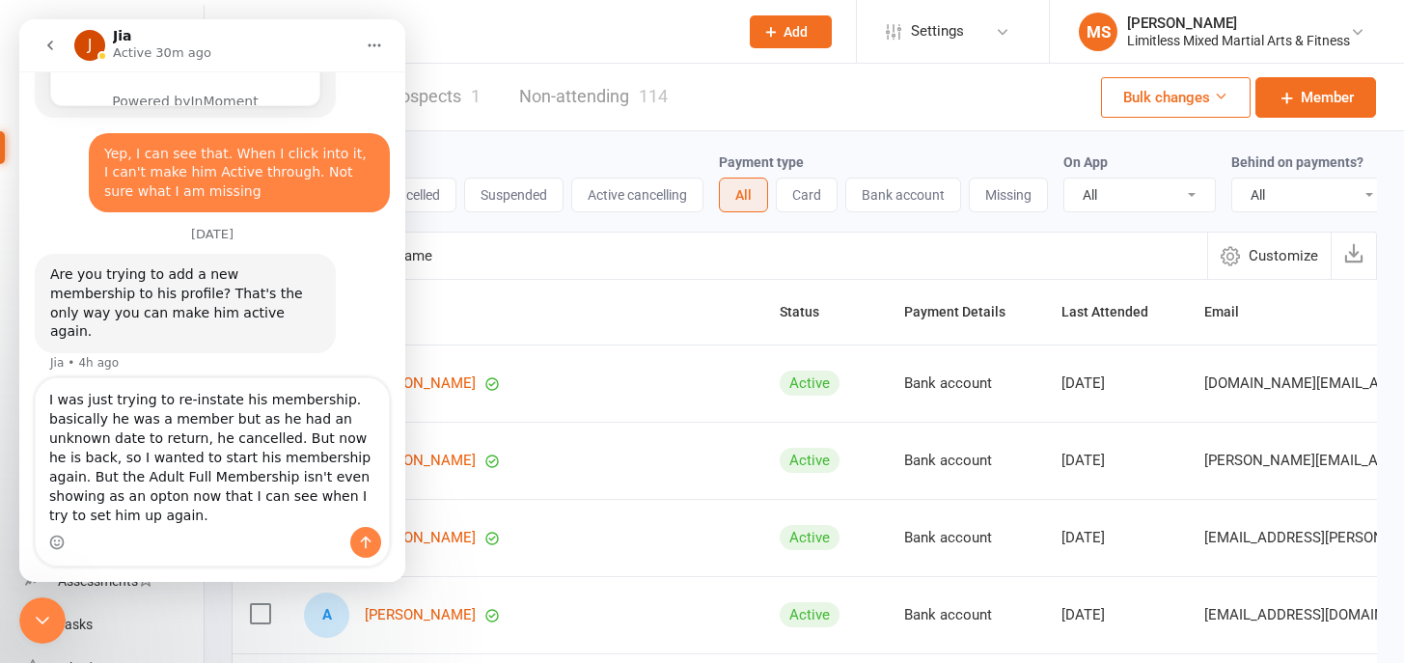
click at [70, 499] on textarea "I was just trying to re-instate his membership. basically he was a member but a…" at bounding box center [212, 452] width 353 height 149
type textarea "I was just trying to re-instate his membership. basically he was a member but a…"
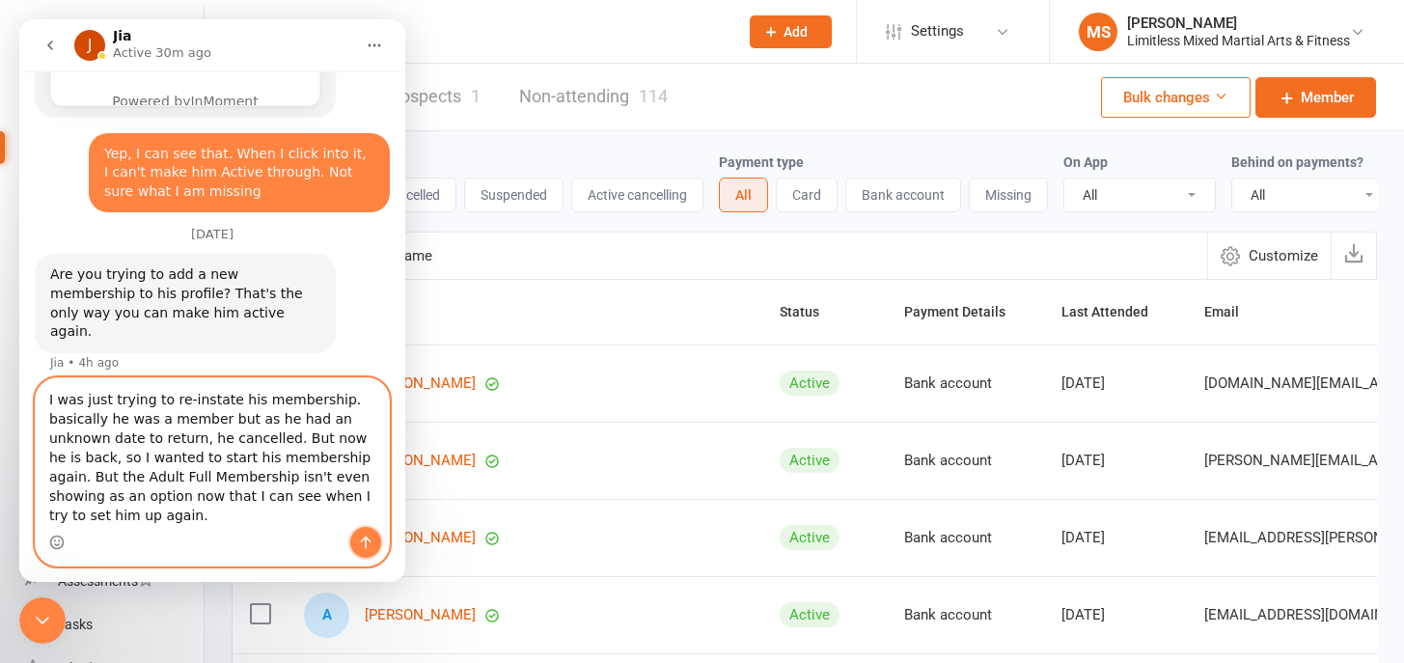
click at [361, 542] on icon "Send a message…" at bounding box center [365, 542] width 15 height 15
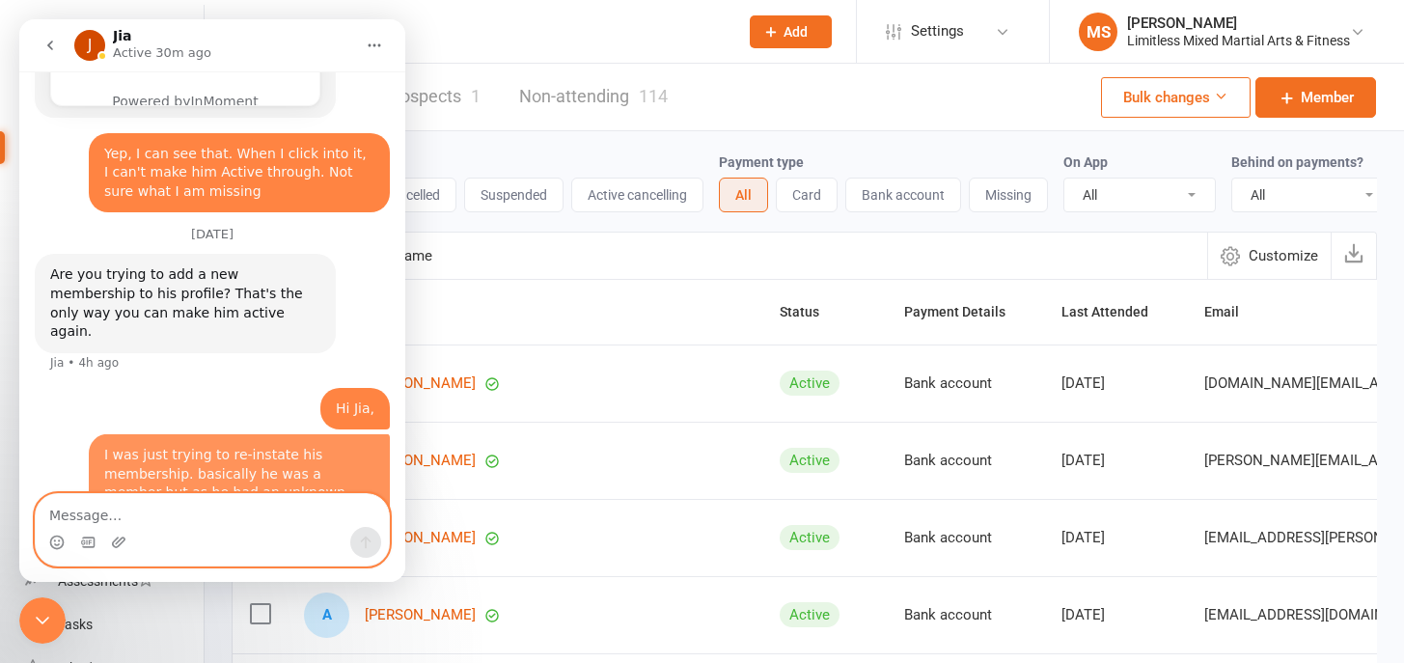
scroll to position [1566, 0]
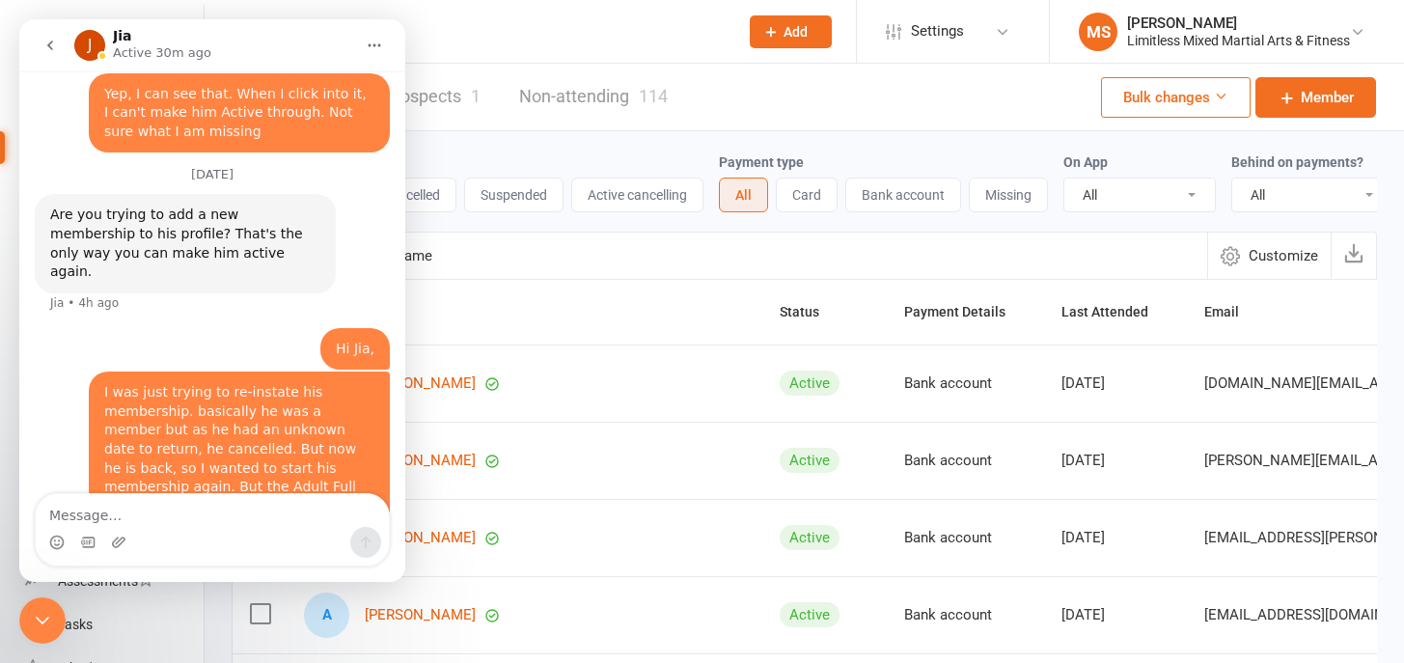
drag, startPoint x: 45, startPoint y: 43, endPoint x: 67, endPoint y: 62, distance: 28.0
click at [45, 43] on icon "go back" at bounding box center [49, 45] width 15 height 15
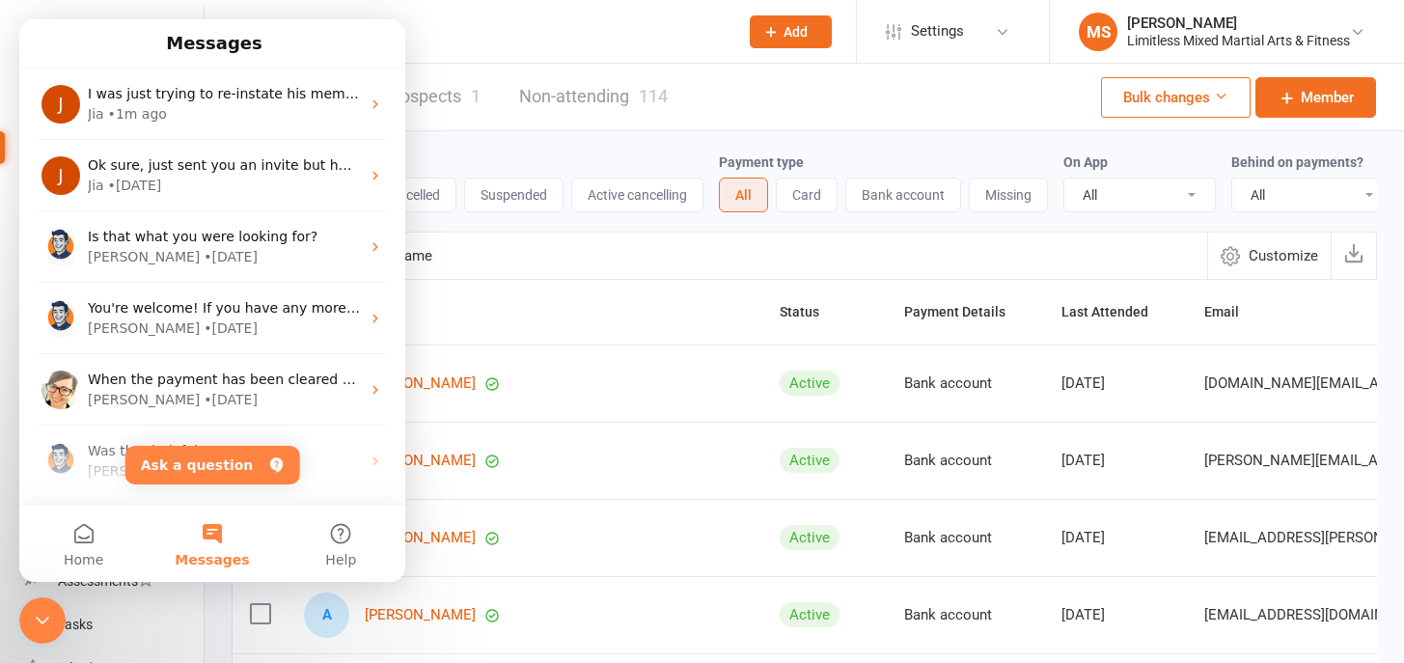
click at [31, 619] on icon "Close Intercom Messenger" at bounding box center [42, 620] width 23 height 23
